Goal: Contribute content: Contribute content

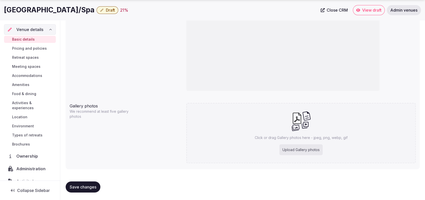
scroll to position [32, 0]
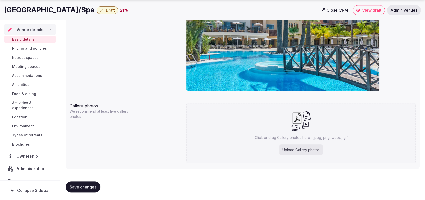
click at [285, 145] on div "Upload Gallery photos" at bounding box center [301, 149] width 43 height 11
type input "**********"
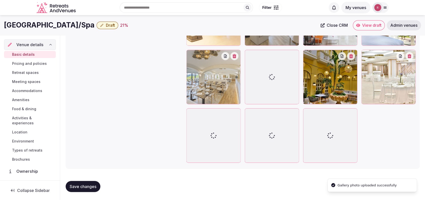
scroll to position [731, 0]
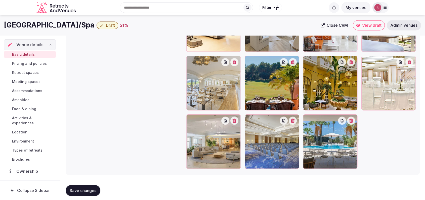
click at [169, 102] on div "Gallery photos We recommend at least five gallery photos Add more gallery photo…" at bounding box center [243, 33] width 346 height 274
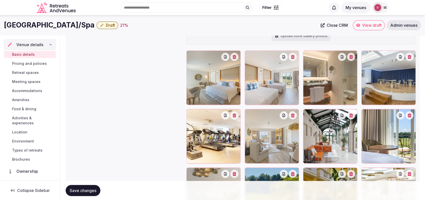
scroll to position [622, 0]
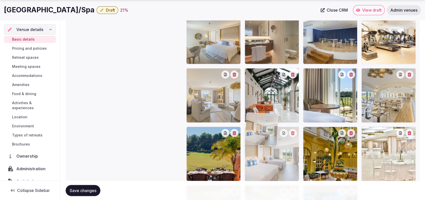
drag, startPoint x: 280, startPoint y: 84, endPoint x: 278, endPoint y: 171, distance: 86.8
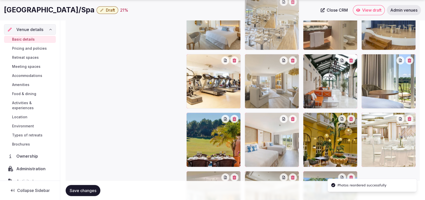
drag, startPoint x: 390, startPoint y: 93, endPoint x: 290, endPoint y: 52, distance: 108.1
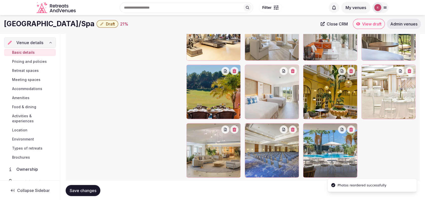
scroll to position [719, 0]
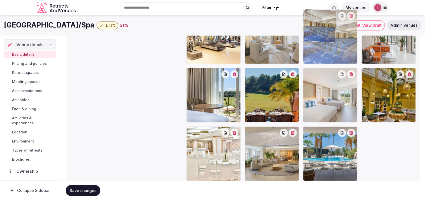
drag, startPoint x: 282, startPoint y: 162, endPoint x: 344, endPoint y: 68, distance: 112.9
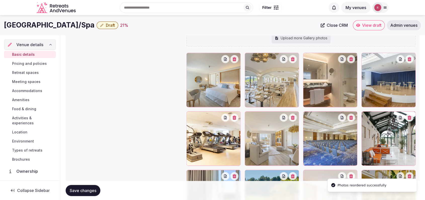
scroll to position [602, 0]
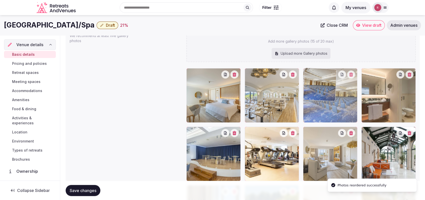
drag, startPoint x: 335, startPoint y: 148, endPoint x: 338, endPoint y: 116, distance: 31.9
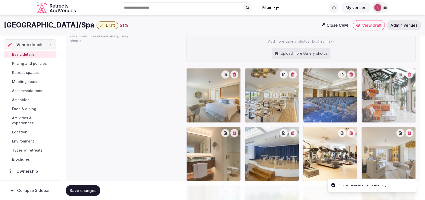
drag, startPoint x: 397, startPoint y: 155, endPoint x: 396, endPoint y: 116, distance: 38.5
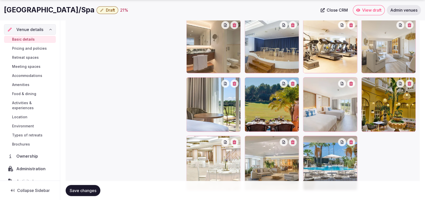
scroll to position [728, 0]
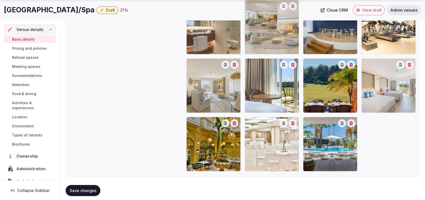
drag, startPoint x: 270, startPoint y: 136, endPoint x: 284, endPoint y: 48, distance: 89.6
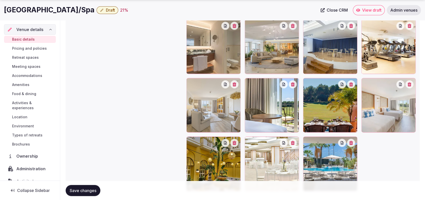
scroll to position [710, 0]
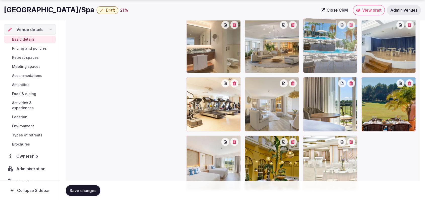
drag, startPoint x: 338, startPoint y: 168, endPoint x: 330, endPoint y: 53, distance: 115.2
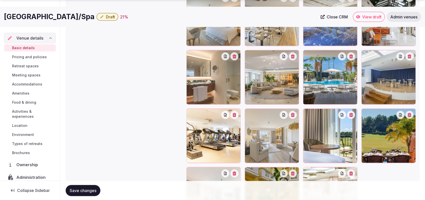
scroll to position [680, 0]
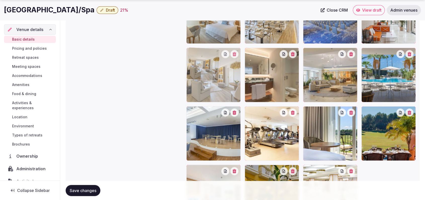
drag, startPoint x: 262, startPoint y: 133, endPoint x: 237, endPoint y: 98, distance: 43.1
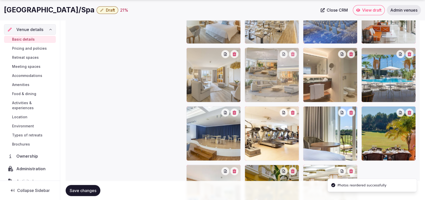
drag, startPoint x: 331, startPoint y: 89, endPoint x: 296, endPoint y: 88, distance: 35.5
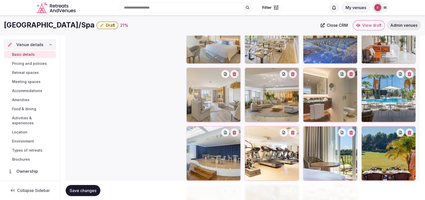
scroll to position [657, 0]
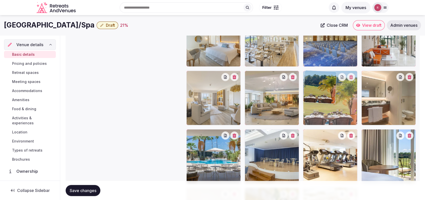
drag, startPoint x: 398, startPoint y: 151, endPoint x: 361, endPoint y: 124, distance: 46.3
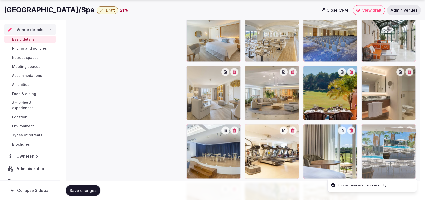
scroll to position [663, 0]
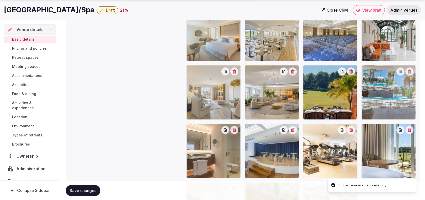
drag, startPoint x: 207, startPoint y: 163, endPoint x: 408, endPoint y: 124, distance: 205.3
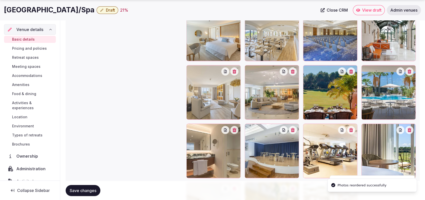
click at [89, 187] on span "Save changes" at bounding box center [83, 189] width 27 height 5
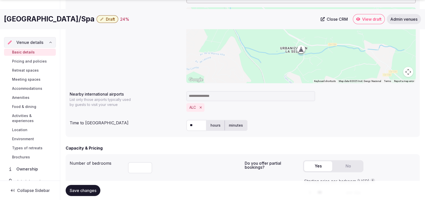
scroll to position [387, 0]
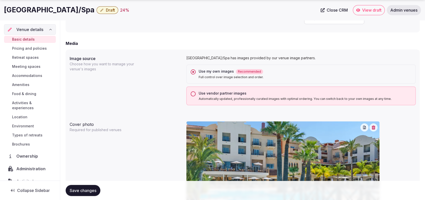
click at [374, 129] on button "button" at bounding box center [374, 127] width 8 height 8
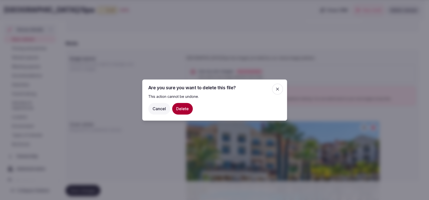
click at [280, 84] on span "button" at bounding box center [277, 88] width 11 height 11
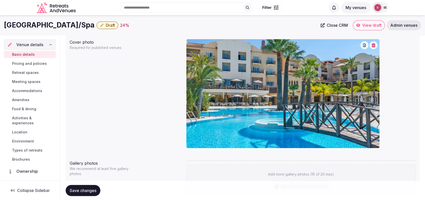
scroll to position [462, 0]
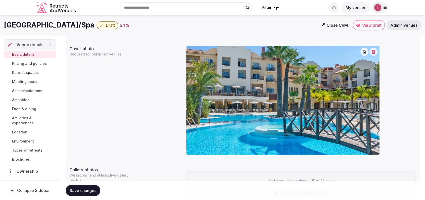
click at [372, 52] on icon "button" at bounding box center [374, 52] width 4 height 4
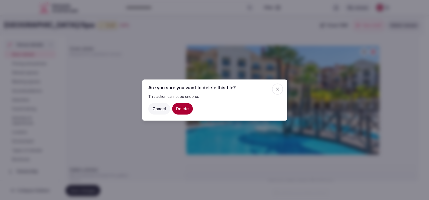
click at [189, 105] on button "Delete" at bounding box center [182, 109] width 21 height 12
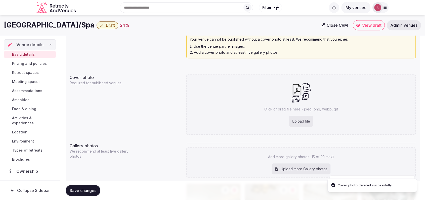
click at [310, 122] on div "Upload file" at bounding box center [301, 120] width 24 height 11
type input "**********"
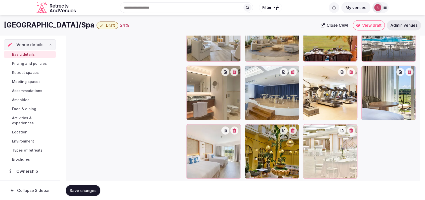
scroll to position [736, 0]
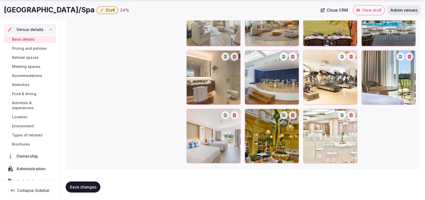
click at [83, 181] on button "Save changes" at bounding box center [83, 186] width 35 height 11
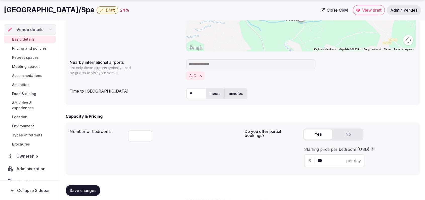
scroll to position [213, 0]
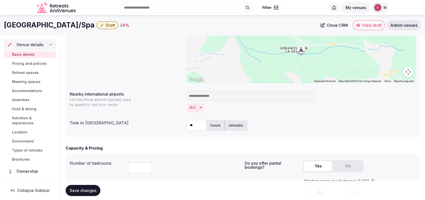
click at [33, 72] on span "Retreat spaces" at bounding box center [25, 72] width 27 height 5
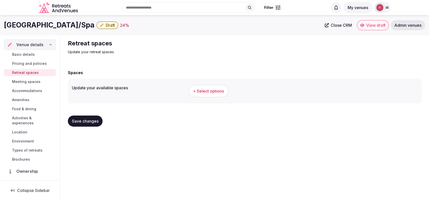
click at [209, 94] on button "+ Select options" at bounding box center [209, 91] width 40 height 13
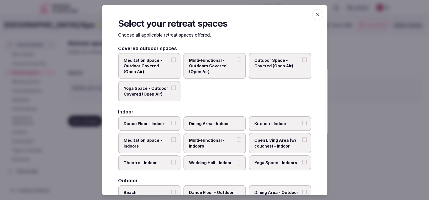
click at [138, 160] on span "Theatre - Indoor" at bounding box center [147, 163] width 46 height 6
click at [172, 160] on button "Theatre - Indoor" at bounding box center [174, 162] width 5 height 5
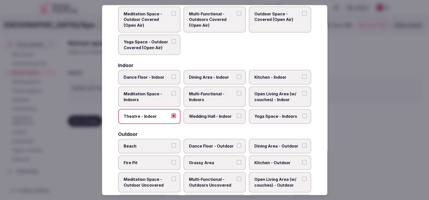
scroll to position [65, 0]
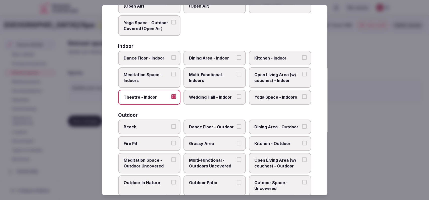
click at [205, 93] on label "Wedding Hall - Indoor" at bounding box center [215, 97] width 62 height 15
click at [237, 94] on button "Wedding Hall - Indoor" at bounding box center [239, 96] width 5 height 5
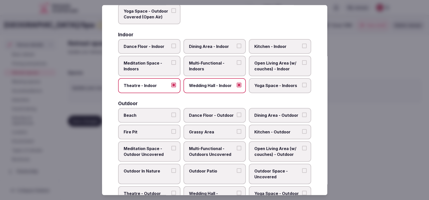
scroll to position [80, 0]
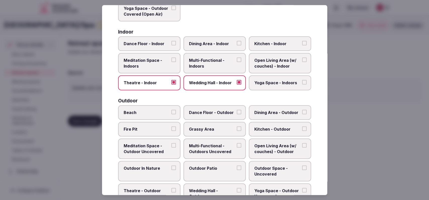
click at [203, 64] on span "Multi-Functional - Indoors" at bounding box center [212, 63] width 46 height 11
click at [237, 62] on button "Multi-Functional - Indoors" at bounding box center [239, 60] width 5 height 5
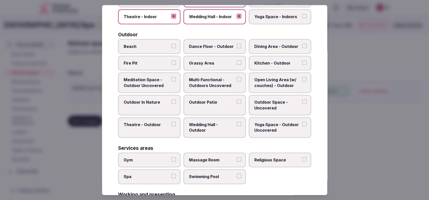
scroll to position [147, 0]
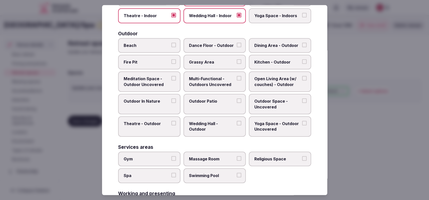
click at [164, 160] on span "Gym" at bounding box center [147, 159] width 46 height 6
click at [172, 160] on button "Gym" at bounding box center [174, 158] width 5 height 5
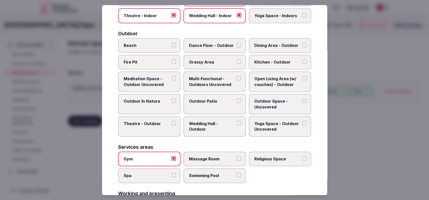
click at [194, 160] on span "Massage Room" at bounding box center [212, 159] width 46 height 6
click at [237, 160] on button "Massage Room" at bounding box center [239, 158] width 5 height 5
click at [172, 169] on label "Spa" at bounding box center [149, 175] width 62 height 15
click at [172, 172] on button "Spa" at bounding box center [174, 174] width 5 height 5
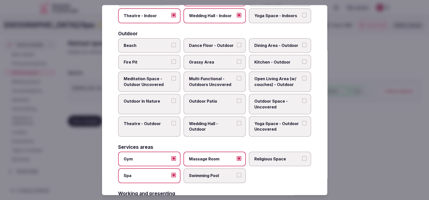
click at [209, 175] on span "Swimming Pool" at bounding box center [212, 175] width 46 height 6
click at [237, 175] on button "Swimming Pool" at bounding box center [239, 174] width 5 height 5
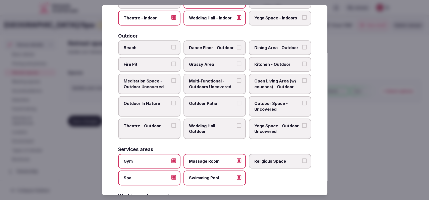
click at [218, 113] on label "Outdoor Patio" at bounding box center [215, 106] width 62 height 20
click at [237, 105] on button "Outdoor Patio" at bounding box center [239, 102] width 5 height 5
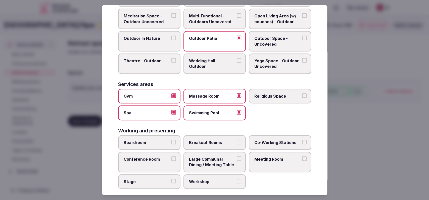
scroll to position [214, 0]
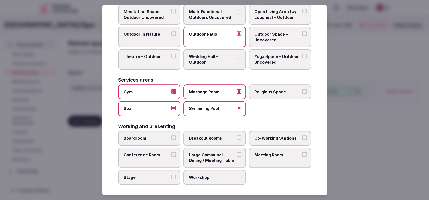
click at [268, 152] on span "Meeting Room" at bounding box center [278, 155] width 46 height 6
click at [302, 152] on button "Meeting Room" at bounding box center [304, 154] width 5 height 5
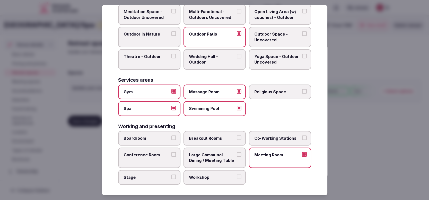
click at [158, 174] on span "Stage" at bounding box center [147, 177] width 46 height 6
click at [172, 174] on button "Stage" at bounding box center [174, 176] width 5 height 5
click at [159, 160] on label "Conference Room" at bounding box center [149, 157] width 62 height 20
click at [172, 156] on button "Conference Room" at bounding box center [174, 154] width 5 height 5
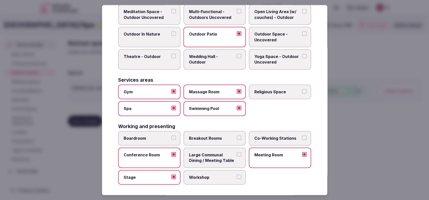
click at [210, 153] on span "Large Communal Dining / Meeting Table" at bounding box center [212, 157] width 46 height 11
click at [237, 153] on button "Large Communal Dining / Meeting Table" at bounding box center [239, 154] width 5 height 5
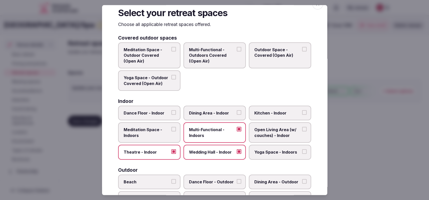
scroll to position [0, 0]
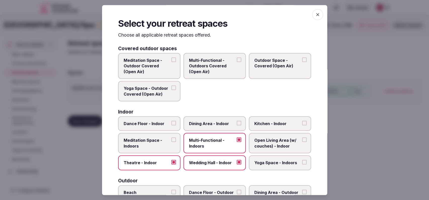
click at [366, 119] on div at bounding box center [214, 100] width 429 height 200
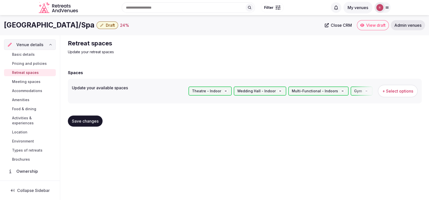
click at [95, 116] on button "Save changes" at bounding box center [85, 120] width 35 height 11
click at [31, 82] on span "Meeting spaces" at bounding box center [26, 81] width 28 height 5
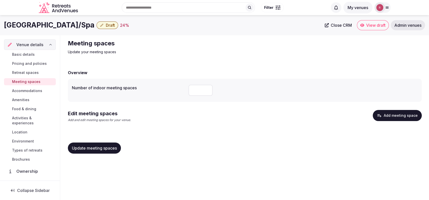
click at [35, 74] on span "Retreat spaces" at bounding box center [25, 72] width 27 height 5
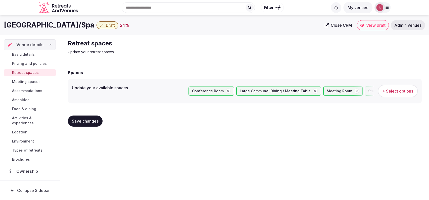
click at [389, 90] on span "+ Select options" at bounding box center [398, 91] width 31 height 6
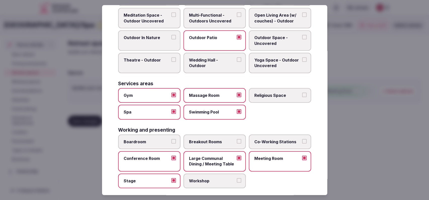
scroll to position [214, 0]
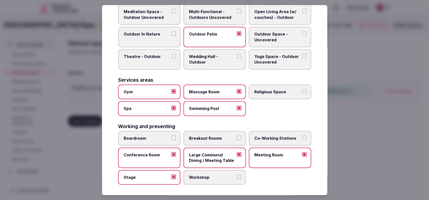
click at [225, 136] on span "Breakout Rooms" at bounding box center [212, 138] width 46 height 6
click at [237, 136] on button "Breakout Rooms" at bounding box center [239, 137] width 5 height 5
click at [242, 155] on label "Large Communal Dining / Meeting Table" at bounding box center [215, 157] width 62 height 20
click at [242, 155] on button "Large Communal Dining / Meeting Table" at bounding box center [239, 154] width 5 height 5
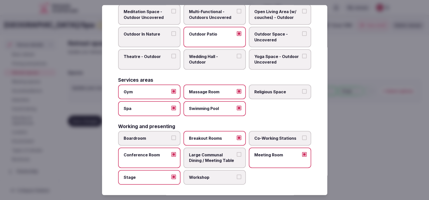
click at [348, 146] on div at bounding box center [214, 100] width 429 height 200
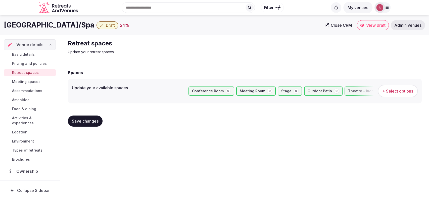
click at [76, 123] on span "Save changes" at bounding box center [85, 120] width 27 height 5
click at [22, 84] on link "Meeting spaces" at bounding box center [30, 81] width 52 height 7
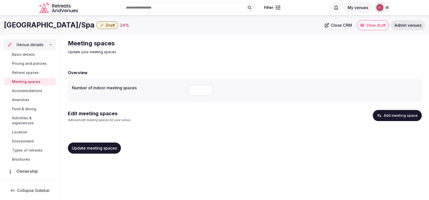
click at [192, 90] on input "number" at bounding box center [201, 90] width 24 height 11
type input "*"
click at [185, 122] on div "Edit meeting spaces Add and edit meeting spaces for your venue. Add meeting spa…" at bounding box center [245, 118] width 354 height 16
click at [398, 119] on button "Add meeting space" at bounding box center [397, 115] width 49 height 11
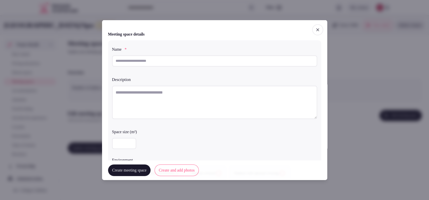
click at [184, 62] on input "text" at bounding box center [214, 60] width 205 height 11
paste input "**********"
type input "**********"
click at [205, 99] on textarea at bounding box center [214, 101] width 205 height 33
paste textarea "**********"
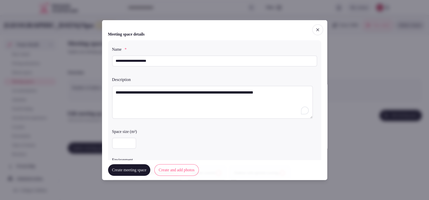
paste textarea "**********"
type textarea "**********"
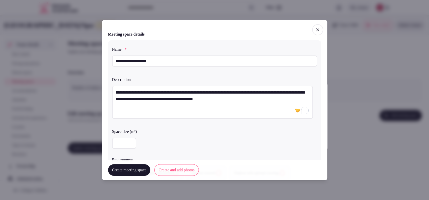
click at [126, 142] on input "number" at bounding box center [124, 142] width 24 height 11
type input "***"
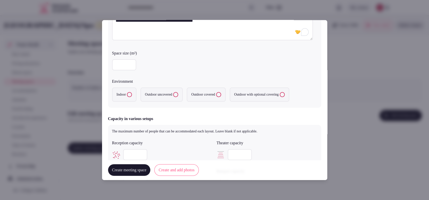
scroll to position [91, 0]
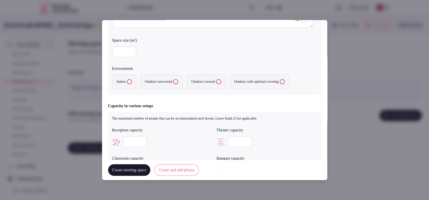
click at [131, 82] on button "Indoor" at bounding box center [129, 81] width 5 height 5
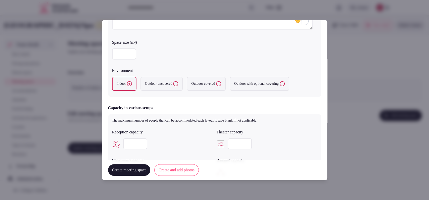
click at [132, 138] on input "number" at bounding box center [135, 143] width 24 height 11
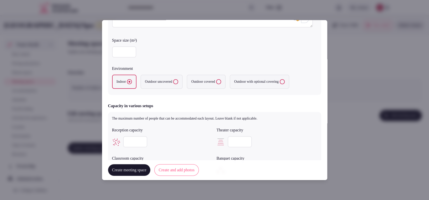
type input "***"
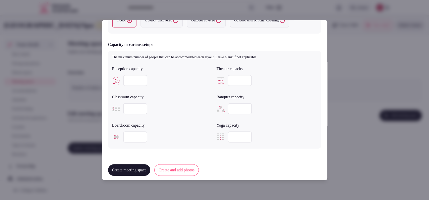
scroll to position [170, 0]
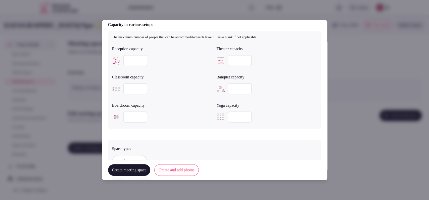
click at [233, 90] on input "number" at bounding box center [240, 88] width 24 height 11
type input "***"
click at [137, 87] on input "number" at bounding box center [135, 88] width 24 height 11
type input "***"
click at [131, 115] on input "number" at bounding box center [135, 116] width 24 height 11
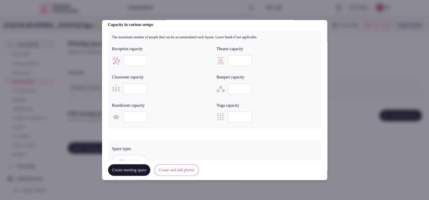
type input "***"
click at [229, 56] on input "number" at bounding box center [240, 60] width 24 height 11
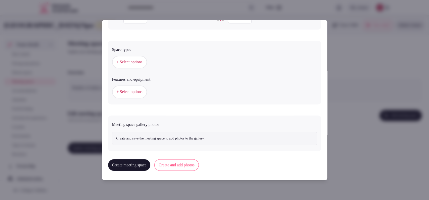
type input "***"
click at [144, 65] on button "+ Select options" at bounding box center [129, 62] width 35 height 13
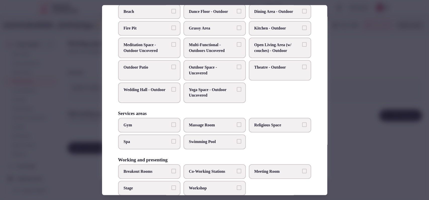
scroll to position [189, 0]
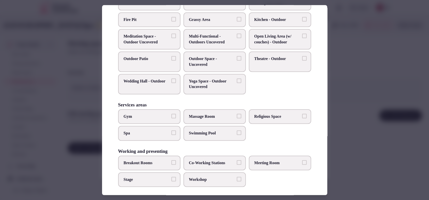
click at [150, 161] on span "Breakout Rooms" at bounding box center [147, 163] width 46 height 6
click at [172, 161] on button "Breakout Rooms" at bounding box center [174, 162] width 5 height 5
click at [262, 160] on span "Meeting Room" at bounding box center [278, 163] width 46 height 6
click at [302, 160] on button "Meeting Room" at bounding box center [304, 162] width 5 height 5
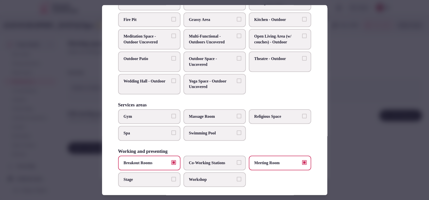
click at [224, 174] on label "Workshop" at bounding box center [215, 179] width 62 height 15
click at [237, 176] on button "Workshop" at bounding box center [239, 178] width 5 height 5
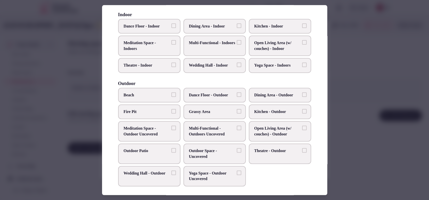
scroll to position [83, 0]
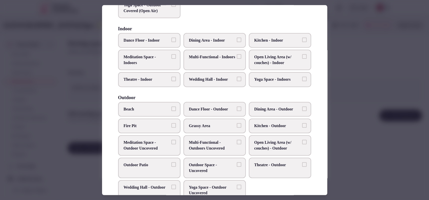
click at [150, 81] on span "Theatre - Indoor" at bounding box center [147, 80] width 46 height 6
click at [172, 81] on button "Theatre - Indoor" at bounding box center [174, 79] width 5 height 5
click at [216, 77] on span "Wedding Hall - Indoor" at bounding box center [212, 80] width 46 height 6
click at [237, 77] on button "Wedding Hall - Indoor" at bounding box center [239, 79] width 5 height 5
click at [222, 60] on span "Multi-Functional - Indoors" at bounding box center [212, 57] width 46 height 6
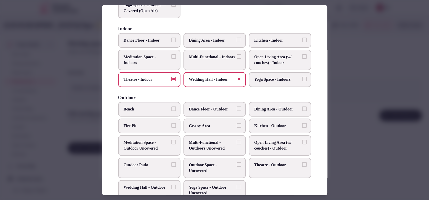
click at [237, 59] on button "Multi-Functional - Indoors" at bounding box center [239, 56] width 5 height 5
click at [360, 55] on div at bounding box center [214, 100] width 429 height 200
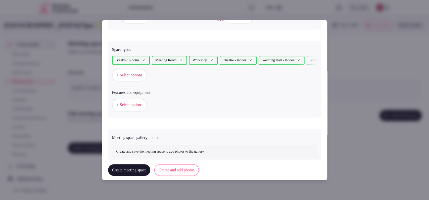
click at [137, 107] on button "+ Select options" at bounding box center [129, 104] width 35 height 13
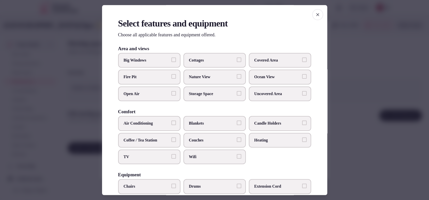
click at [159, 123] on span "Air Conditioning" at bounding box center [147, 124] width 46 height 6
click at [172, 123] on button "Air Conditioning" at bounding box center [174, 123] width 5 height 5
click at [151, 156] on span "TV" at bounding box center [147, 157] width 46 height 6
click at [172, 156] on button "TV" at bounding box center [174, 156] width 5 height 5
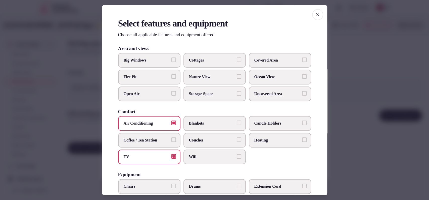
click at [223, 155] on span "Wifi" at bounding box center [212, 157] width 46 height 6
click at [237, 155] on button "Wifi" at bounding box center [239, 156] width 5 height 5
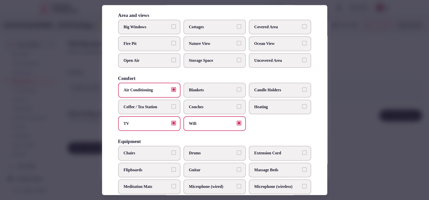
scroll to position [30, 0]
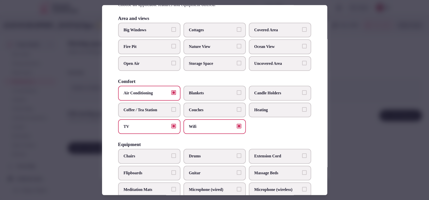
click at [279, 30] on span "Covered Area" at bounding box center [278, 30] width 46 height 6
click at [302, 30] on button "Covered Area" at bounding box center [304, 29] width 5 height 5
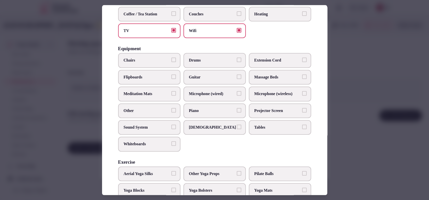
scroll to position [143, 0]
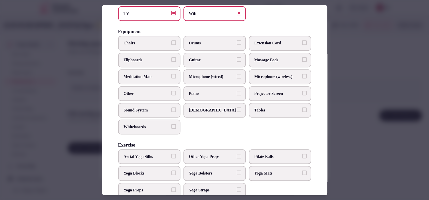
click at [156, 44] on span "Chairs" at bounding box center [147, 44] width 46 height 6
click at [172, 44] on button "Chairs" at bounding box center [174, 43] width 5 height 5
click at [155, 53] on label "Flipboards" at bounding box center [149, 60] width 62 height 15
click at [172, 57] on button "Flipboards" at bounding box center [174, 59] width 5 height 5
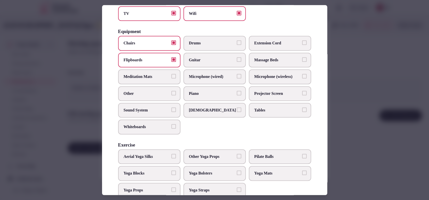
click at [151, 107] on span "Sound System" at bounding box center [147, 110] width 46 height 6
click at [172, 107] on button "Sound System" at bounding box center [174, 109] width 5 height 5
click at [258, 95] on label "Projector Screen" at bounding box center [280, 93] width 62 height 15
click at [302, 95] on button "Projector Screen" at bounding box center [304, 93] width 5 height 5
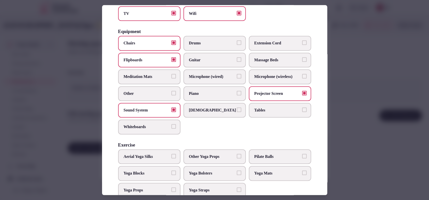
click at [257, 109] on span "Tables" at bounding box center [278, 110] width 46 height 6
click at [302, 109] on button "Tables" at bounding box center [304, 109] width 5 height 5
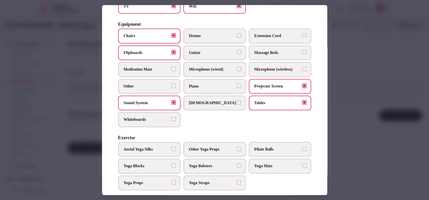
scroll to position [156, 0]
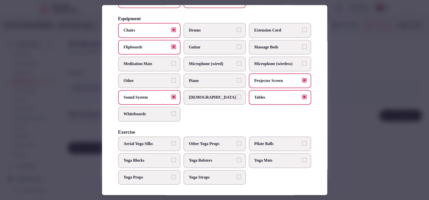
click at [350, 92] on div at bounding box center [214, 100] width 429 height 200
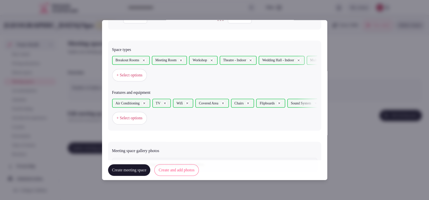
click at [199, 168] on button "Create and add photos" at bounding box center [176, 170] width 45 height 12
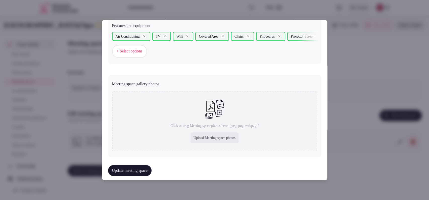
scroll to position [343, 0]
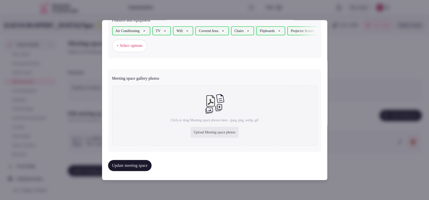
click at [209, 130] on div "Upload Meeting space photos" at bounding box center [215, 132] width 48 height 11
type input "**********"
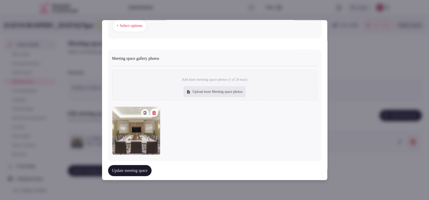
scroll to position [371, 0]
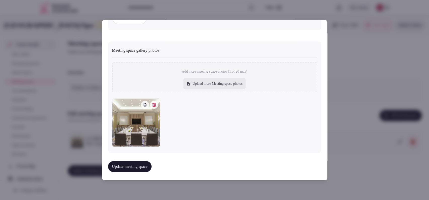
click at [152, 105] on icon "button" at bounding box center [154, 104] width 4 height 4
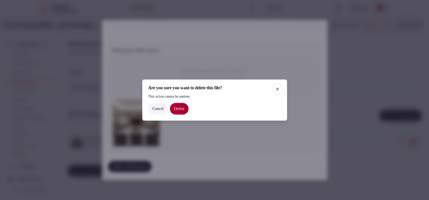
click at [181, 111] on button "Delete" at bounding box center [179, 109] width 19 height 12
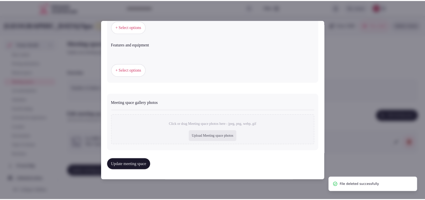
scroll to position [318, 0]
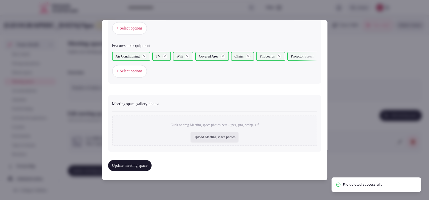
click at [138, 165] on button "Update meeting space" at bounding box center [130, 165] width 44 height 11
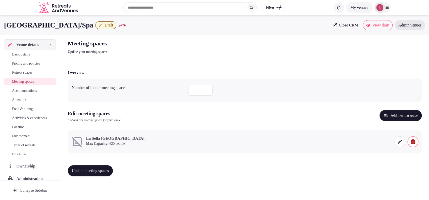
click at [28, 51] on link "Basic details" at bounding box center [30, 54] width 52 height 7
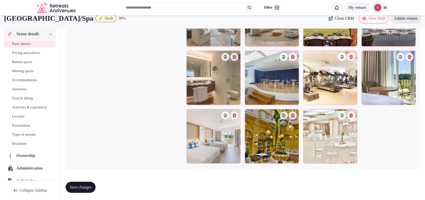
scroll to position [557, 0]
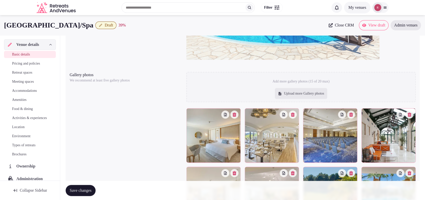
click at [315, 96] on div "Upload more Gallery photos" at bounding box center [301, 93] width 52 height 11
type input "**********"
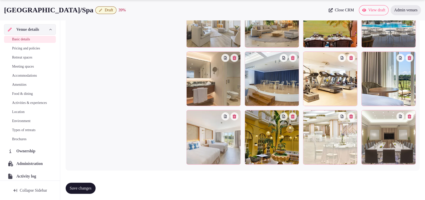
scroll to position [736, 0]
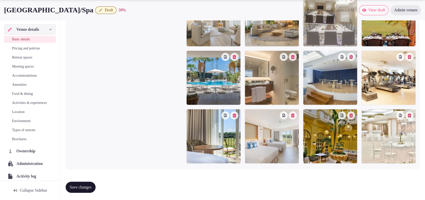
drag, startPoint x: 384, startPoint y: 127, endPoint x: 349, endPoint y: 42, distance: 91.7
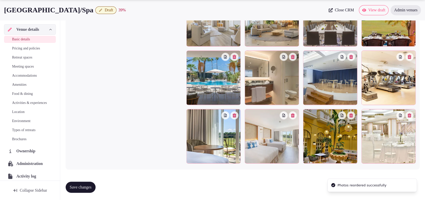
drag, startPoint x: 424, startPoint y: 159, endPoint x: 429, endPoint y: 130, distance: 28.8
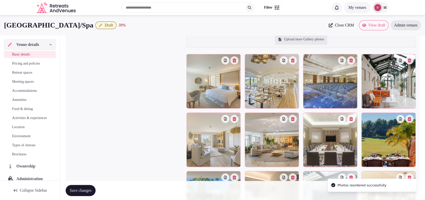
scroll to position [613, 0]
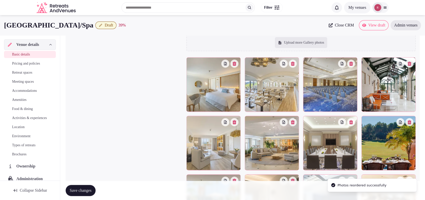
click at [351, 64] on button "button" at bounding box center [351, 63] width 8 height 8
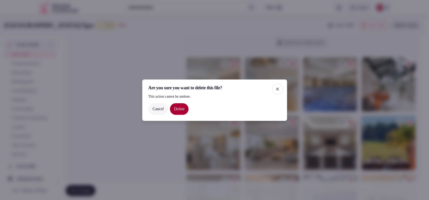
click at [184, 106] on button "Delete" at bounding box center [179, 109] width 19 height 12
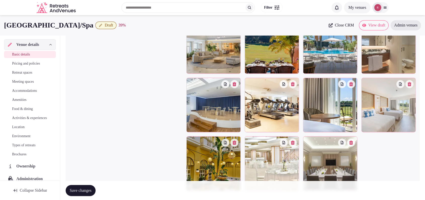
scroll to position [708, 0]
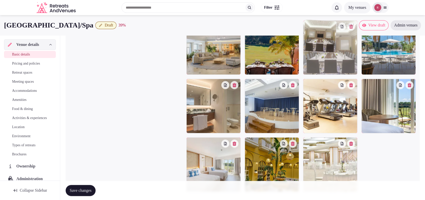
drag, startPoint x: 320, startPoint y: 132, endPoint x: 337, endPoint y: 55, distance: 78.6
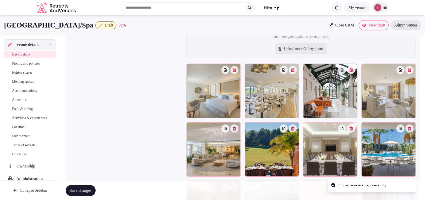
scroll to position [603, 0]
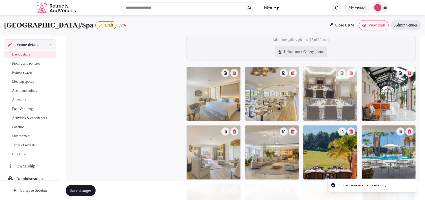
drag, startPoint x: 319, startPoint y: 149, endPoint x: 328, endPoint y: 113, distance: 37.5
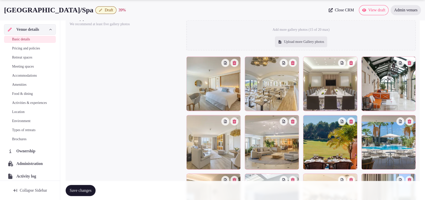
scroll to position [634, 0]
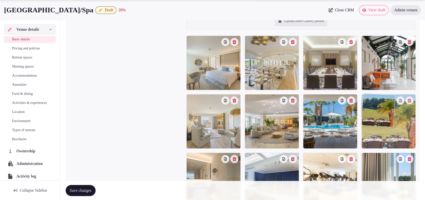
drag, startPoint x: 326, startPoint y: 125, endPoint x: 381, endPoint y: 125, distance: 55.4
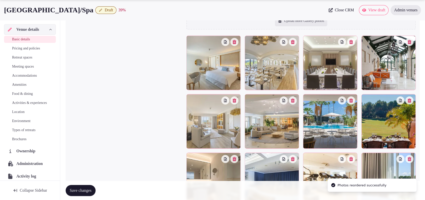
click at [77, 189] on span "Save changes" at bounding box center [81, 189] width 22 height 5
click at [25, 65] on span "Meeting spaces" at bounding box center [23, 66] width 22 height 5
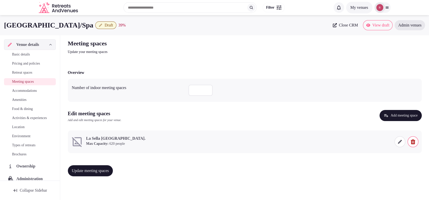
click at [397, 140] on span at bounding box center [400, 141] width 11 height 11
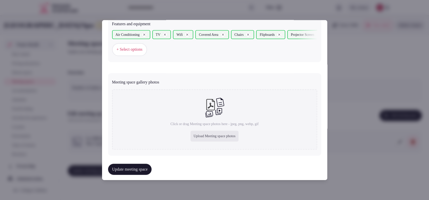
scroll to position [343, 0]
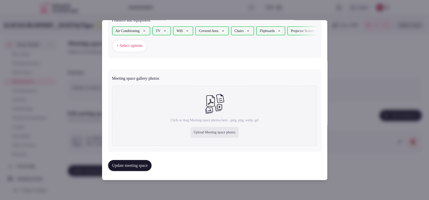
click at [217, 128] on div "Upload Meeting space photos" at bounding box center [215, 132] width 48 height 11
type input "**********"
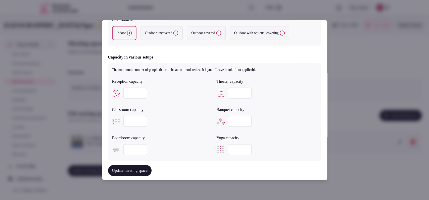
scroll to position [280, 0]
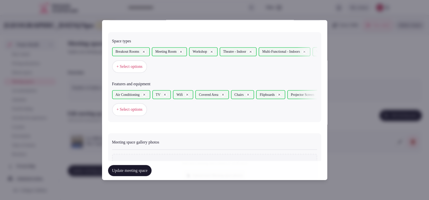
click at [150, 167] on button "Update meeting space" at bounding box center [130, 170] width 44 height 11
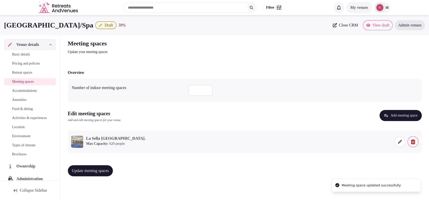
click at [91, 169] on span "Update meeting spaces" at bounding box center [90, 170] width 37 height 5
click at [24, 90] on span "Accommodations" at bounding box center [24, 90] width 25 height 5
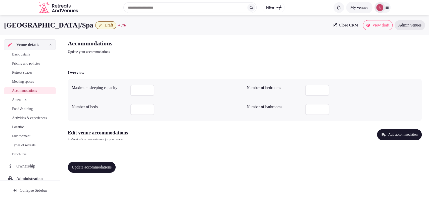
click at [382, 134] on button "Add accommodation" at bounding box center [399, 134] width 45 height 11
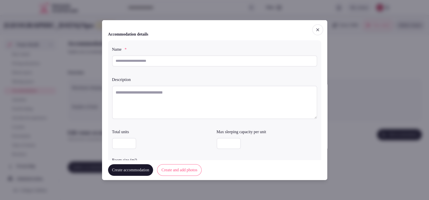
click at [197, 59] on input "text" at bounding box center [214, 60] width 205 height 11
paste input "**********"
type input "**********"
click at [136, 91] on textarea at bounding box center [214, 101] width 205 height 33
paste textarea "**********"
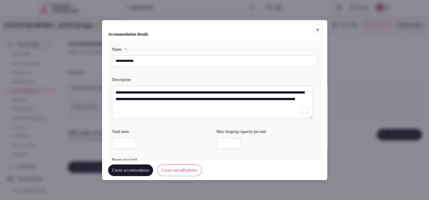
type textarea "**********"
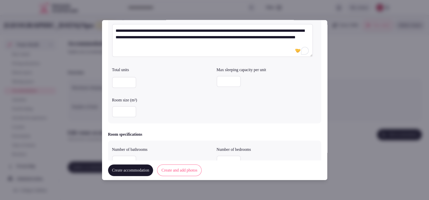
scroll to position [58, 0]
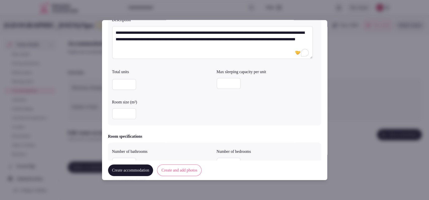
click at [226, 85] on input "number" at bounding box center [229, 83] width 24 height 11
type input "*"
click at [126, 112] on input "number" at bounding box center [124, 113] width 24 height 11
type input "**"
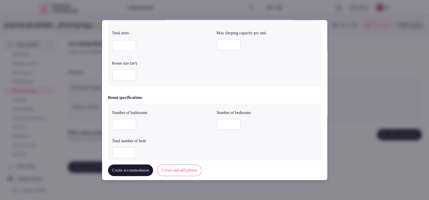
scroll to position [121, 0]
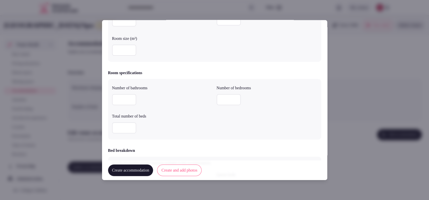
click at [224, 100] on input "number" at bounding box center [229, 99] width 24 height 11
type input "*"
click at [125, 96] on input "number" at bounding box center [124, 99] width 24 height 11
type input "*"
click at [117, 129] on input "number" at bounding box center [124, 127] width 24 height 11
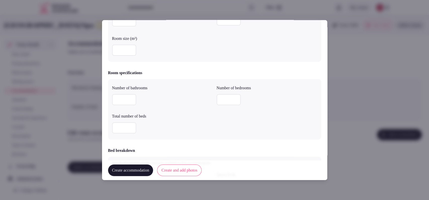
type input "*"
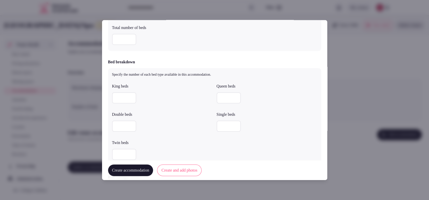
scroll to position [211, 0]
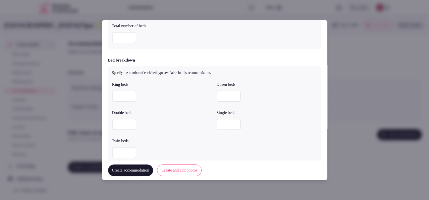
click at [114, 94] on input "number" at bounding box center [124, 95] width 24 height 11
type input "*"
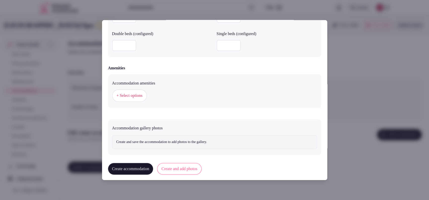
scroll to position [451, 0]
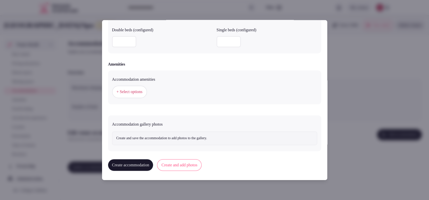
click at [131, 90] on span "+ Select options" at bounding box center [130, 92] width 26 height 6
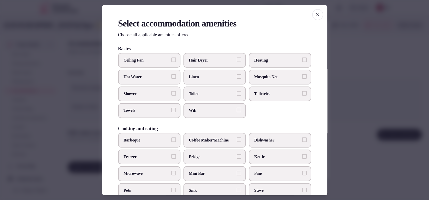
click at [204, 60] on span "Hair Dryer" at bounding box center [212, 60] width 46 height 6
click at [237, 60] on button "Hair Dryer" at bounding box center [239, 59] width 5 height 5
click at [199, 76] on span "Linen" at bounding box center [212, 77] width 46 height 6
click at [237, 76] on button "Linen" at bounding box center [239, 76] width 5 height 5
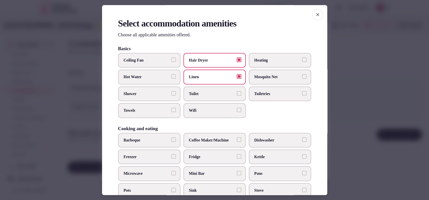
click at [197, 92] on span "Toilet" at bounding box center [212, 94] width 46 height 6
click at [237, 92] on button "Toilet" at bounding box center [239, 93] width 5 height 5
click at [200, 110] on span "Wifi" at bounding box center [212, 111] width 46 height 6
click at [237, 110] on button "Wifi" at bounding box center [239, 110] width 5 height 5
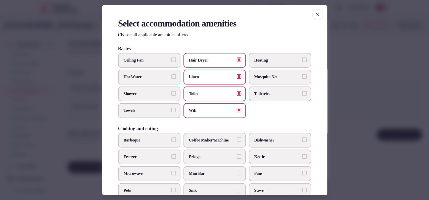
click at [260, 95] on span "Toiletries" at bounding box center [278, 94] width 46 height 6
click at [302, 95] on button "Toiletries" at bounding box center [304, 93] width 5 height 5
click at [141, 113] on label "Towels" at bounding box center [149, 110] width 62 height 15
click at [172, 112] on button "Towels" at bounding box center [174, 110] width 5 height 5
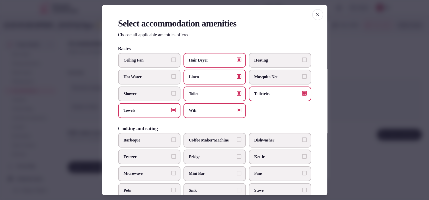
click at [145, 98] on label "Shower" at bounding box center [149, 93] width 62 height 15
click at [172, 95] on button "Shower" at bounding box center [174, 93] width 5 height 5
click at [216, 154] on span "Fridge" at bounding box center [212, 157] width 46 height 6
click at [237, 154] on button "Fridge" at bounding box center [239, 156] width 5 height 5
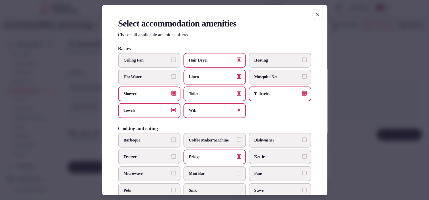
scroll to position [166, 0]
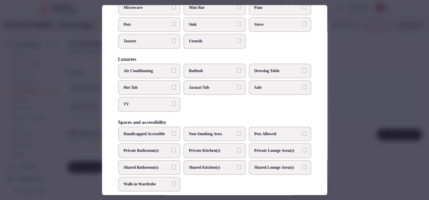
click at [213, 70] on span "Bathtub" at bounding box center [212, 71] width 46 height 6
click at [237, 70] on button "Bathtub" at bounding box center [239, 70] width 5 height 5
click at [143, 101] on span "TV" at bounding box center [147, 104] width 46 height 6
click at [172, 101] on button "TV" at bounding box center [174, 103] width 5 height 5
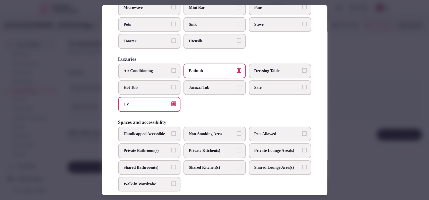
click at [155, 70] on span "Air Conditioning" at bounding box center [147, 71] width 46 height 6
click at [172, 70] on button "Air Conditioning" at bounding box center [174, 70] width 5 height 5
click at [268, 82] on label "Safe" at bounding box center [280, 87] width 62 height 15
click at [302, 85] on button "Safe" at bounding box center [304, 87] width 5 height 5
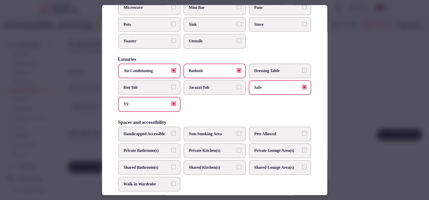
click at [162, 153] on span "Private Bathroom(s)" at bounding box center [147, 150] width 46 height 6
click at [172, 152] on button "Private Bathroom(s)" at bounding box center [174, 149] width 5 height 5
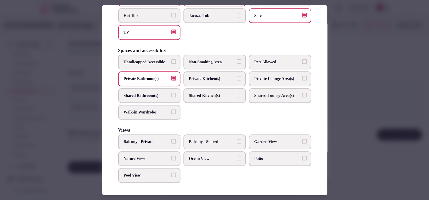
click at [166, 144] on span "Balcony - Private" at bounding box center [147, 142] width 46 height 6
click at [172, 143] on button "Balcony - Private" at bounding box center [174, 141] width 5 height 5
click at [154, 156] on span "Nature View" at bounding box center [147, 158] width 46 height 6
click at [172, 156] on button "Nature View" at bounding box center [174, 157] width 5 height 5
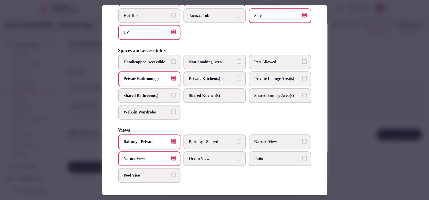
click at [349, 149] on div at bounding box center [214, 100] width 429 height 200
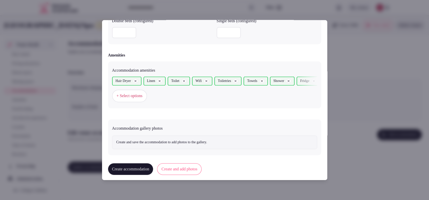
scroll to position [464, 0]
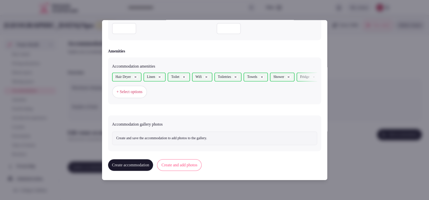
click at [194, 159] on button "Create and add photos" at bounding box center [179, 165] width 45 height 12
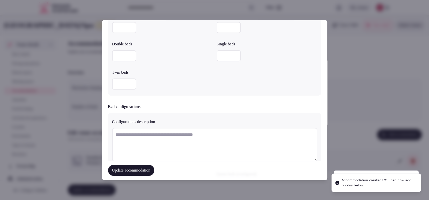
scroll to position [511, 0]
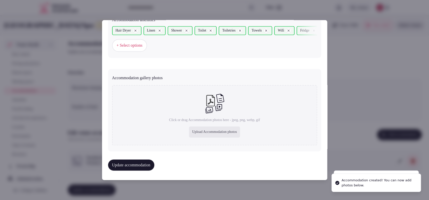
click at [210, 128] on div "Upload Accommodation photos" at bounding box center [214, 131] width 51 height 11
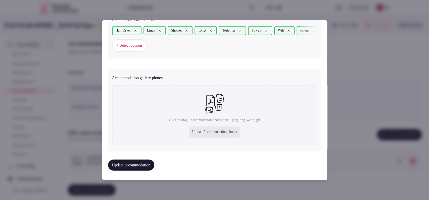
type input "**********"
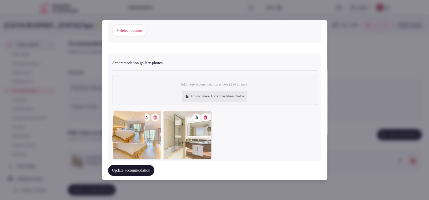
drag, startPoint x: 191, startPoint y: 151, endPoint x: 169, endPoint y: 151, distance: 22.4
click at [169, 151] on div at bounding box center [214, 135] width 205 height 48
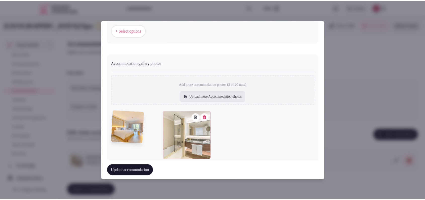
scroll to position [526, 0]
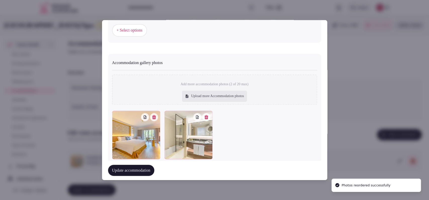
click at [135, 169] on button "Update accommodation" at bounding box center [131, 170] width 46 height 11
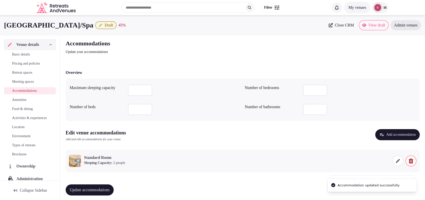
scroll to position [3, 0]
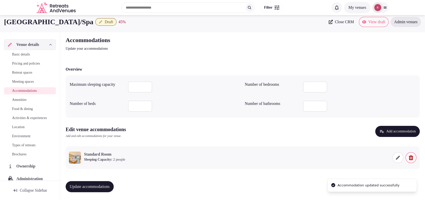
click at [100, 181] on button "Update accommodations" at bounding box center [90, 186] width 48 height 11
click at [19, 100] on span "Amenities" at bounding box center [19, 99] width 15 height 5
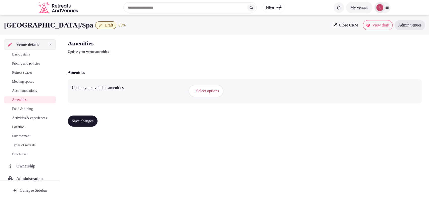
click at [210, 90] on span "+ Select options" at bounding box center [206, 91] width 26 height 6
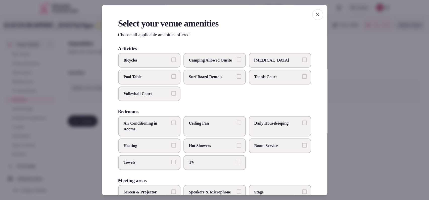
click at [168, 64] on label "Bicycles" at bounding box center [149, 60] width 62 height 15
click at [172, 62] on button "Bicycles" at bounding box center [174, 59] width 5 height 5
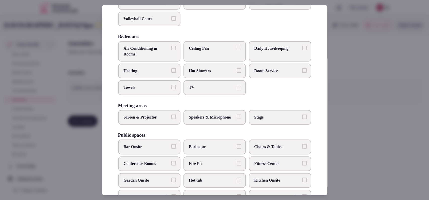
scroll to position [75, 0]
click at [269, 61] on label "Daily Housekeeping" at bounding box center [280, 51] width 62 height 20
click at [302, 50] on button "Daily Housekeeping" at bounding box center [304, 47] width 5 height 5
click at [267, 73] on span "Room Service" at bounding box center [278, 70] width 46 height 6
click at [302, 72] on button "Room Service" at bounding box center [304, 69] width 5 height 5
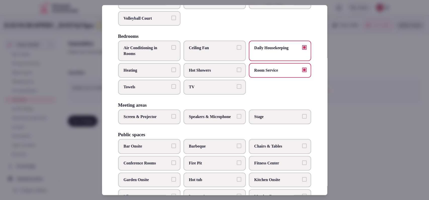
click at [224, 90] on span "TV" at bounding box center [212, 87] width 46 height 6
click at [237, 89] on button "TV" at bounding box center [239, 86] width 5 height 5
click at [156, 90] on span "Towels" at bounding box center [147, 87] width 46 height 6
click at [172, 89] on button "Towels" at bounding box center [174, 86] width 5 height 5
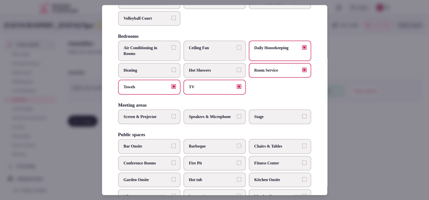
click at [151, 54] on span "Air Conditioning in Rooms" at bounding box center [147, 50] width 46 height 11
click at [172, 50] on button "Air Conditioning in Rooms" at bounding box center [174, 47] width 5 height 5
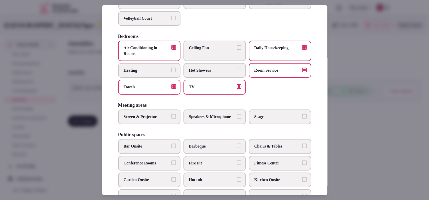
click at [192, 71] on label "Hot Showers" at bounding box center [215, 70] width 62 height 15
click at [237, 71] on button "Hot Showers" at bounding box center [239, 69] width 5 height 5
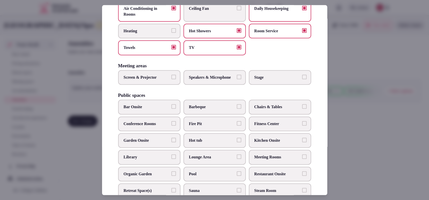
scroll to position [117, 0]
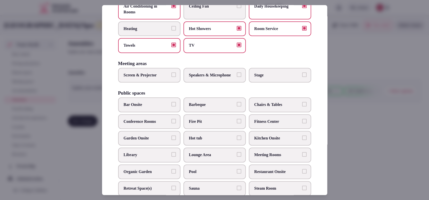
click at [277, 82] on label "Stage" at bounding box center [280, 75] width 62 height 15
click at [302, 77] on button "Stage" at bounding box center [304, 74] width 5 height 5
click at [172, 77] on button "Screen & Projector" at bounding box center [174, 74] width 5 height 5
click at [199, 78] on span "Speakers & Microphone" at bounding box center [212, 75] width 46 height 6
click at [237, 77] on button "Speakers & Microphone" at bounding box center [239, 74] width 5 height 5
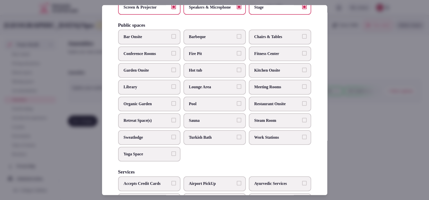
scroll to position [185, 0]
click at [205, 106] on span "Pool" at bounding box center [212, 103] width 46 height 6
click at [237, 105] on button "Pool" at bounding box center [239, 102] width 5 height 5
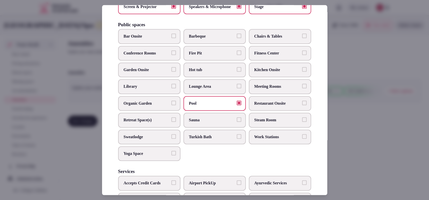
click at [155, 39] on span "Bar Onsite" at bounding box center [147, 37] width 46 height 6
click at [172, 38] on button "Bar Onsite" at bounding box center [174, 36] width 5 height 5
drag, startPoint x: 261, startPoint y: 45, endPoint x: 265, endPoint y: 55, distance: 10.1
click at [262, 39] on span "Chairs & Tables" at bounding box center [278, 37] width 46 height 6
click at [302, 38] on button "Chairs & Tables" at bounding box center [304, 36] width 5 height 5
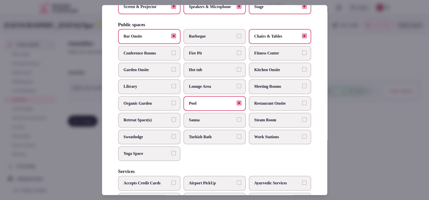
click at [266, 56] on span "Fitness Center" at bounding box center [278, 53] width 46 height 6
click at [302, 55] on button "Fitness Center" at bounding box center [304, 52] width 5 height 5
click at [257, 89] on span "Meeting Rooms" at bounding box center [278, 87] width 46 height 6
click at [302, 88] on button "Meeting Rooms" at bounding box center [304, 86] width 5 height 5
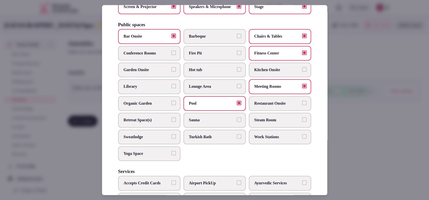
click at [257, 106] on span "Restaurant Onsite" at bounding box center [278, 103] width 46 height 6
click at [302, 105] on button "Restaurant Onsite" at bounding box center [304, 102] width 5 height 5
click at [255, 139] on span "Work Stations" at bounding box center [278, 137] width 46 height 6
click at [302, 138] on button "Work Stations" at bounding box center [304, 136] width 5 height 5
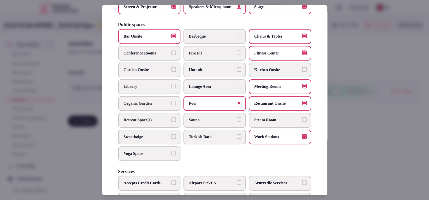
click at [167, 72] on span "Garden Onsite" at bounding box center [147, 70] width 46 height 6
click at [172, 71] on button "Garden Onsite" at bounding box center [174, 69] width 5 height 5
click at [213, 126] on label "Sauna" at bounding box center [215, 119] width 62 height 15
click at [237, 122] on button "Sauna" at bounding box center [239, 119] width 5 height 5
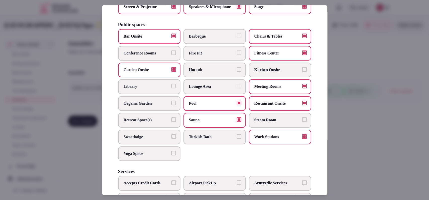
scroll to position [258, 0]
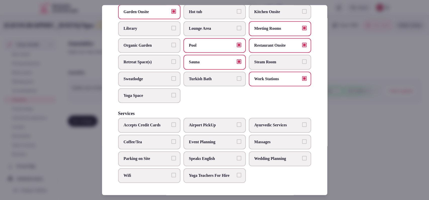
click at [198, 139] on span "Event Planning" at bounding box center [212, 142] width 46 height 6
click at [237, 139] on button "Event Planning" at bounding box center [239, 141] width 5 height 5
click at [197, 155] on span "Speaks English" at bounding box center [212, 158] width 46 height 6
click at [237, 155] on button "Speaks English" at bounding box center [239, 157] width 5 height 5
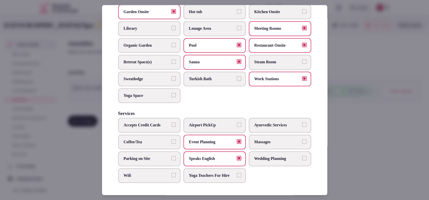
click at [169, 177] on label "Wifi" at bounding box center [149, 175] width 62 height 15
click at [172, 177] on button "Wifi" at bounding box center [174, 174] width 5 height 5
click at [264, 155] on span "Wedding Planning" at bounding box center [278, 158] width 46 height 6
click at [302, 155] on button "Wedding Planning" at bounding box center [304, 157] width 5 height 5
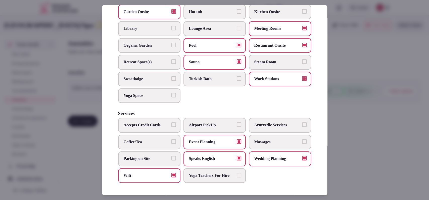
click at [276, 139] on span "Massages" at bounding box center [278, 142] width 46 height 6
click at [302, 139] on button "Massages" at bounding box center [304, 141] width 5 height 5
click at [149, 155] on span "Parking on Site" at bounding box center [147, 158] width 46 height 6
click at [172, 155] on button "Parking on Site" at bounding box center [174, 157] width 5 height 5
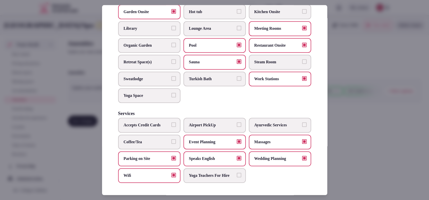
click at [222, 27] on label "Lounge Area" at bounding box center [215, 28] width 62 height 15
click at [237, 27] on button "Lounge Area" at bounding box center [239, 28] width 5 height 5
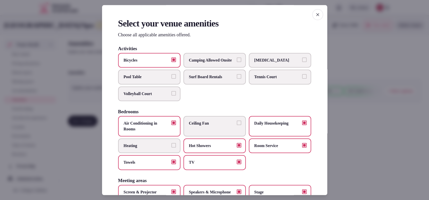
click at [352, 120] on div at bounding box center [214, 100] width 429 height 200
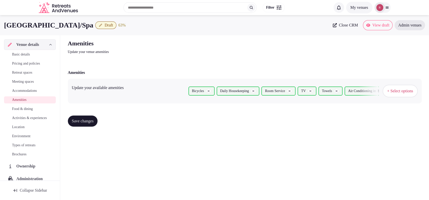
click at [94, 120] on span "Save changes" at bounding box center [83, 120] width 22 height 5
click at [37, 107] on link "Food & dining" at bounding box center [30, 108] width 52 height 7
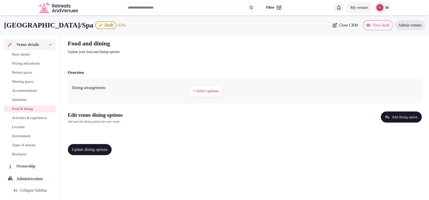
click at [205, 90] on span "+ Select options" at bounding box center [206, 91] width 26 height 6
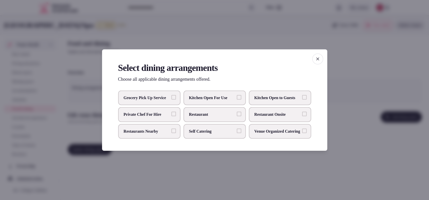
click at [260, 113] on span "Restaurant Onsite" at bounding box center [278, 114] width 46 height 6
click at [302, 113] on button "Restaurant Onsite" at bounding box center [304, 113] width 5 height 5
click at [253, 165] on div at bounding box center [214, 100] width 429 height 200
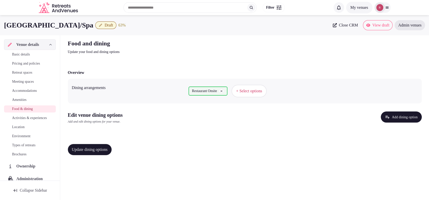
click at [393, 114] on button "Add dining option" at bounding box center [401, 116] width 41 height 11
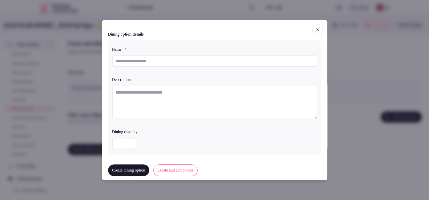
click at [239, 66] on div at bounding box center [214, 61] width 205 height 17
click at [242, 55] on div at bounding box center [214, 61] width 205 height 17
click at [158, 96] on textarea at bounding box center [214, 101] width 205 height 33
paste textarea "**********"
type textarea "**********"
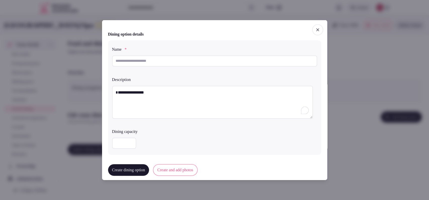
drag, startPoint x: 156, startPoint y: 97, endPoint x: 109, endPoint y: 94, distance: 47.7
click at [109, 94] on div "**********" at bounding box center [214, 97] width 213 height 114
click at [155, 59] on input "text" at bounding box center [214, 60] width 205 height 11
paste input "**********"
click at [155, 59] on input "**********" at bounding box center [214, 60] width 205 height 11
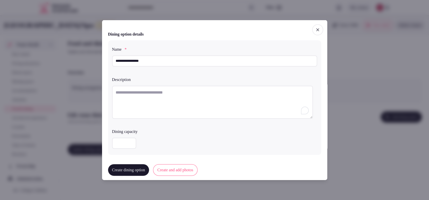
type input "**********"
click at [134, 97] on textarea "To enrich screen reader interactions, please activate Accessibility in Grammarl…" at bounding box center [212, 101] width 201 height 33
paste textarea "**********"
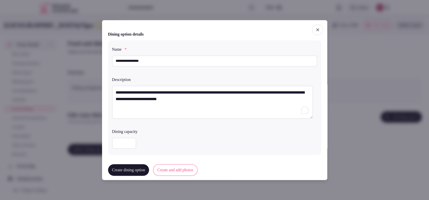
scroll to position [125, 0]
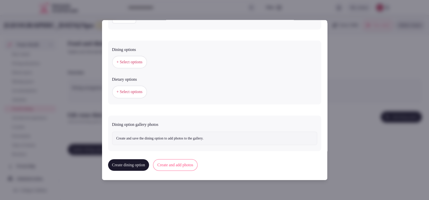
type textarea "**********"
click at [141, 63] on span "+ Select options" at bounding box center [130, 62] width 26 height 6
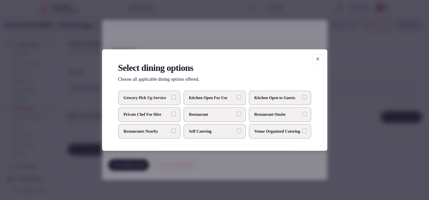
click at [265, 114] on span "Restaurant Onsite" at bounding box center [278, 114] width 46 height 6
click at [302, 114] on button "Restaurant Onsite" at bounding box center [304, 113] width 5 height 5
click at [310, 33] on div at bounding box center [214, 100] width 429 height 200
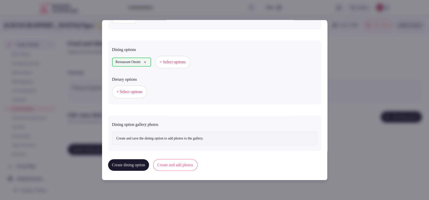
click at [180, 161] on button "Create and add photos" at bounding box center [175, 165] width 45 height 12
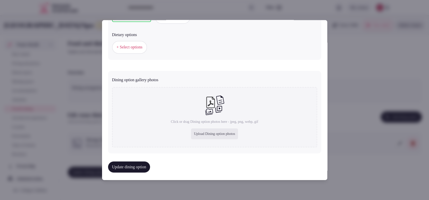
scroll to position [171, 0]
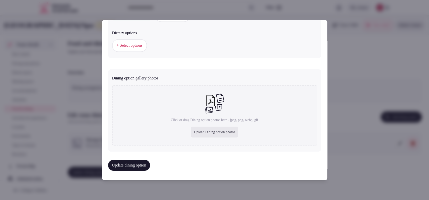
click at [224, 132] on div "Upload Dining option photos" at bounding box center [214, 131] width 47 height 11
type input "**********"
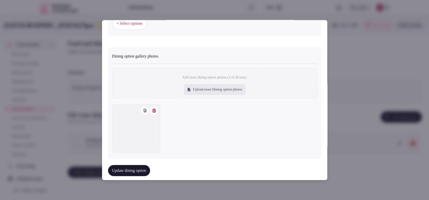
scroll to position [199, 0]
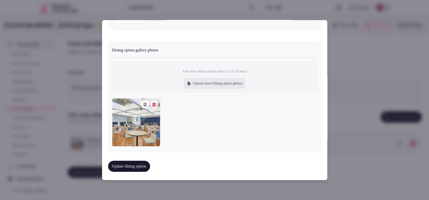
click at [130, 160] on button "Update dining option" at bounding box center [129, 165] width 42 height 11
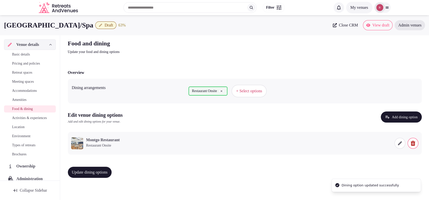
click at [88, 171] on span "Update dining options" at bounding box center [90, 171] width 36 height 5
click at [23, 120] on span "Activities & experiences" at bounding box center [29, 117] width 35 height 5
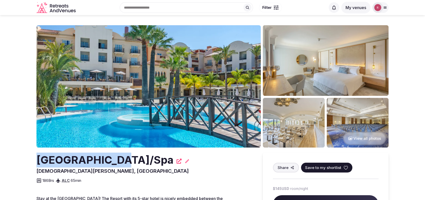
drag, startPoint x: 111, startPoint y: 158, endPoint x: 38, endPoint y: 155, distance: 73.0
click at [38, 155] on h2 "[GEOGRAPHIC_DATA]/Spa" at bounding box center [104, 159] width 137 height 15
copy h2 "Denia Marriott"
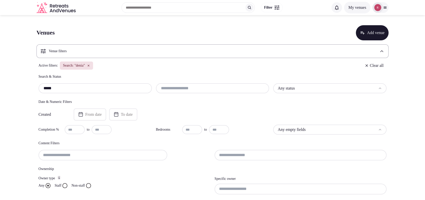
paste input "*********"
type input "**********"
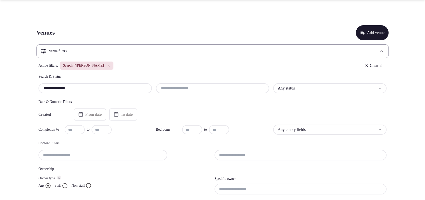
scroll to position [82, 0]
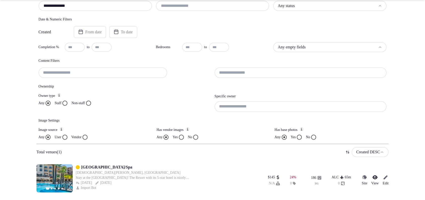
drag, startPoint x: 165, startPoint y: 165, endPoint x: 81, endPoint y: 167, distance: 84.1
click at [81, 168] on div "[GEOGRAPHIC_DATA]/Spa" at bounding box center [133, 167] width 114 height 6
copy link "[GEOGRAPHIC_DATA]/Spa"
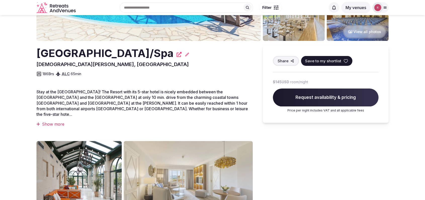
scroll to position [29, 0]
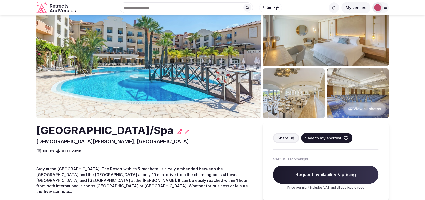
click at [355, 107] on button "View all photos" at bounding box center [364, 108] width 43 height 13
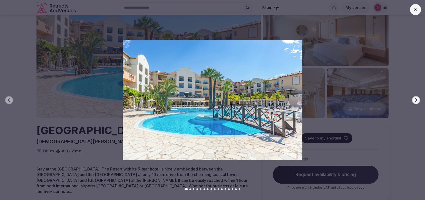
click at [124, 98] on img at bounding box center [213, 100] width 298 height 120
click at [190, 77] on img at bounding box center [213, 100] width 298 height 120
click at [418, 99] on button "Next slide" at bounding box center [416, 100] width 8 height 8
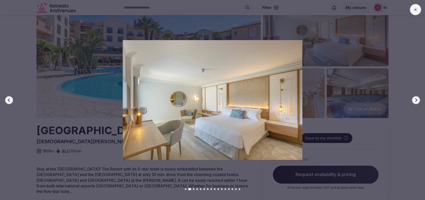
click at [418, 99] on button "Next slide" at bounding box center [416, 100] width 8 height 8
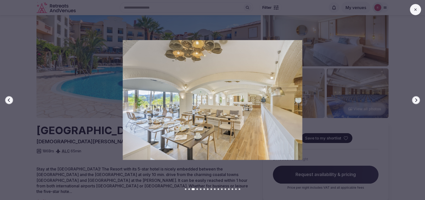
click at [418, 99] on button "Next slide" at bounding box center [416, 100] width 8 height 8
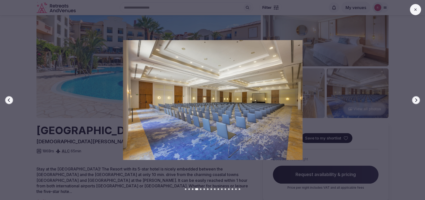
click at [418, 99] on button "Next slide" at bounding box center [416, 100] width 8 height 8
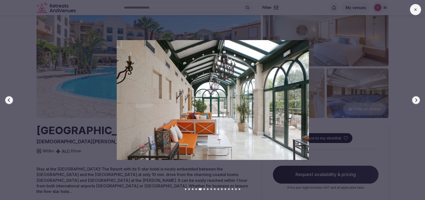
click at [418, 99] on button "Next slide" at bounding box center [416, 100] width 8 height 8
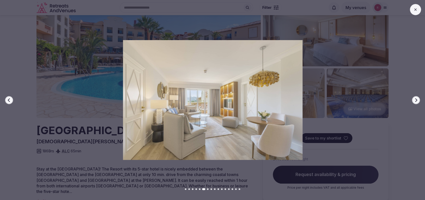
click at [418, 99] on button "Next slide" at bounding box center [416, 100] width 8 height 8
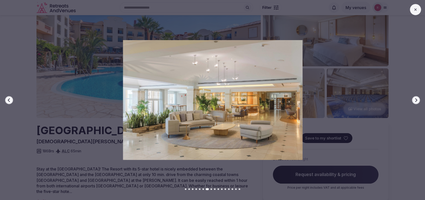
click at [418, 99] on button "Next slide" at bounding box center [416, 100] width 8 height 8
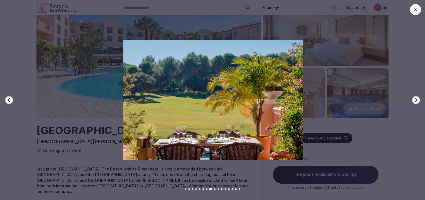
click at [418, 99] on button "Next slide" at bounding box center [416, 100] width 8 height 8
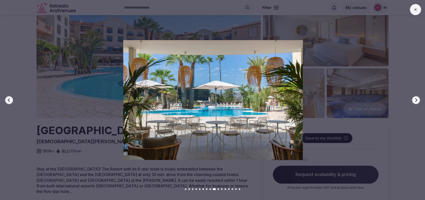
click at [418, 99] on button "Next slide" at bounding box center [416, 100] width 8 height 8
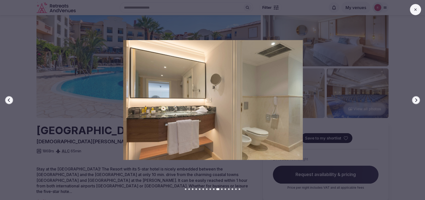
click at [418, 99] on button "Next slide" at bounding box center [416, 100] width 8 height 8
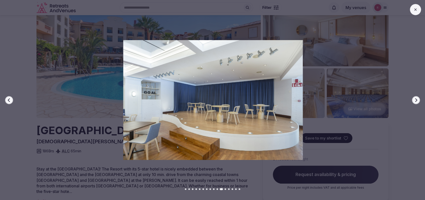
click at [418, 99] on button "Next slide" at bounding box center [416, 100] width 8 height 8
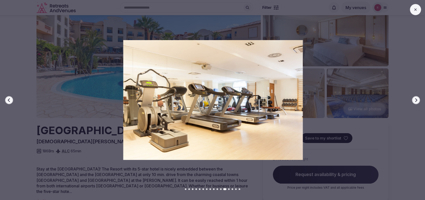
click at [413, 9] on button at bounding box center [415, 9] width 11 height 11
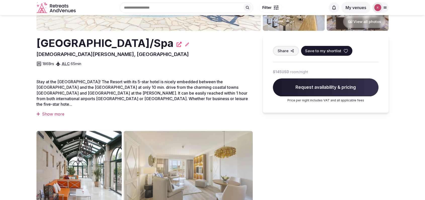
scroll to position [95, 0]
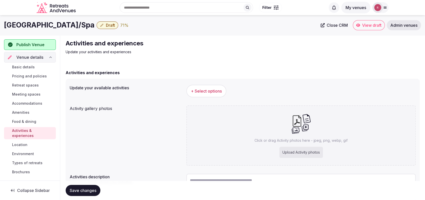
click at [121, 132] on div "Activity gallery photos Click or drag Activity photos here - jpeg, png, webp, g…" at bounding box center [243, 135] width 346 height 64
click at [80, 189] on span "Save changes" at bounding box center [83, 189] width 27 height 5
click at [283, 150] on div "Upload Activity photos" at bounding box center [302, 151] width 44 height 11
click at [210, 88] on button "+ Select options" at bounding box center [206, 91] width 40 height 13
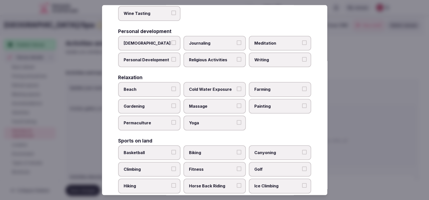
scroll to position [154, 0]
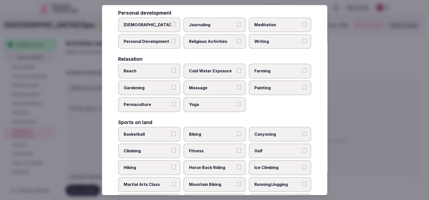
click at [217, 82] on label "Massage" at bounding box center [215, 87] width 62 height 15
click at [237, 85] on button "Massage" at bounding box center [239, 87] width 5 height 5
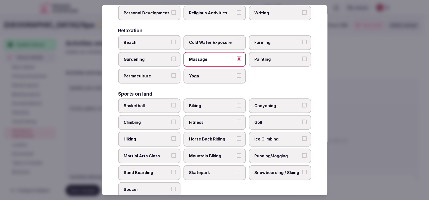
scroll to position [214, 0]
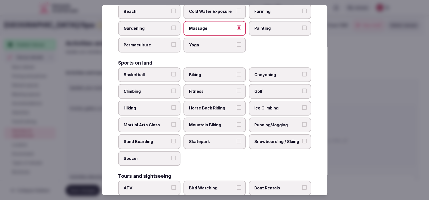
click at [222, 76] on label "Biking" at bounding box center [215, 74] width 62 height 15
click at [237, 76] on button "Biking" at bounding box center [239, 74] width 5 height 5
click at [272, 93] on label "Golf" at bounding box center [280, 91] width 62 height 15
click at [302, 93] on button "Golf" at bounding box center [304, 90] width 5 height 5
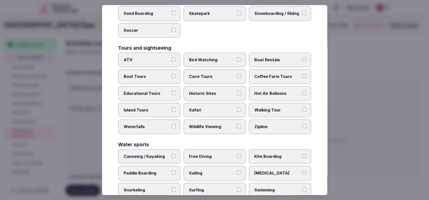
scroll to position [376, 0]
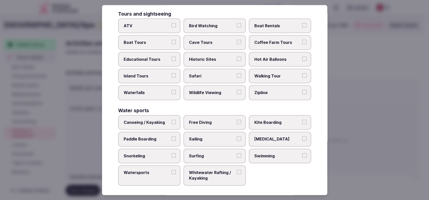
click at [273, 153] on span "Swimming" at bounding box center [278, 156] width 46 height 6
click at [302, 153] on button "Swimming" at bounding box center [304, 155] width 5 height 5
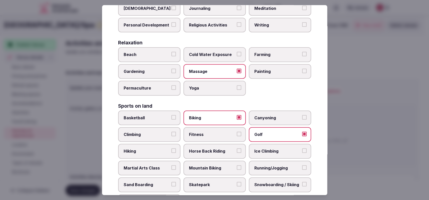
scroll to position [175, 0]
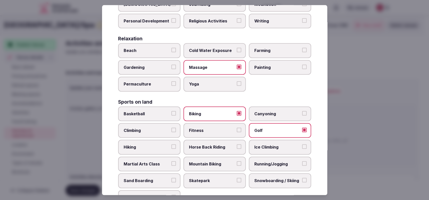
click at [225, 129] on span "Fitness" at bounding box center [212, 130] width 46 height 6
click at [237, 129] on button "Fitness" at bounding box center [239, 129] width 5 height 5
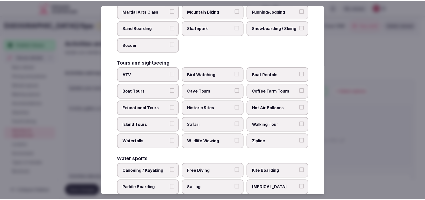
scroll to position [331, 0]
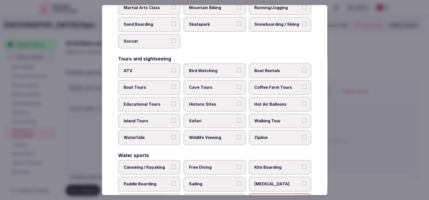
click at [352, 141] on div at bounding box center [214, 100] width 429 height 200
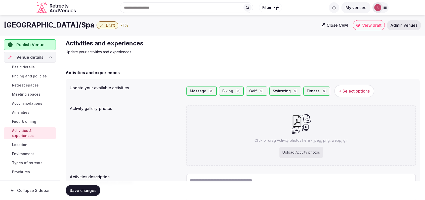
click at [316, 150] on div "Upload Activity photos" at bounding box center [302, 151] width 44 height 11
type input "**********"
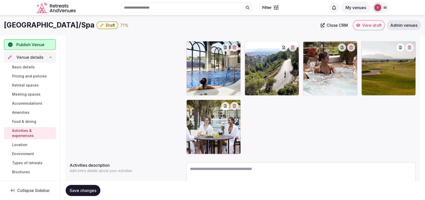
scroll to position [117, 0]
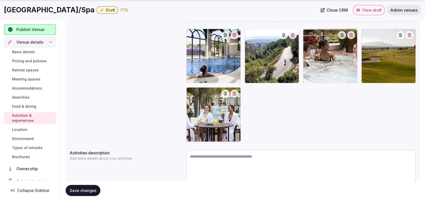
click at [235, 161] on textarea at bounding box center [300, 165] width 229 height 33
paste textarea "**********"
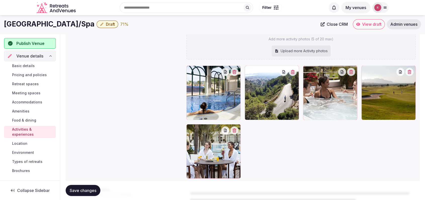
scroll to position [80, 0]
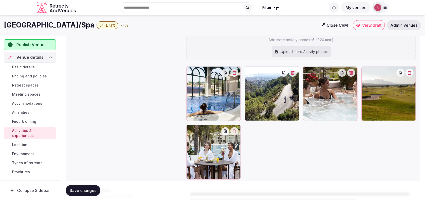
type textarea "**********"
click at [288, 47] on div "Upload more Activity photos" at bounding box center [301, 51] width 59 height 11
type input "**********"
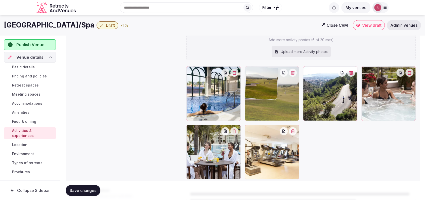
drag, startPoint x: 406, startPoint y: 111, endPoint x: 282, endPoint y: 112, distance: 124.6
click at [282, 112] on body "Search Popular Destinations Toscana, Italy Riviera Maya, Mexico Indonesia, Bali…" at bounding box center [212, 89] width 425 height 339
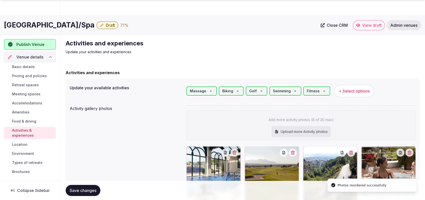
scroll to position [139, 0]
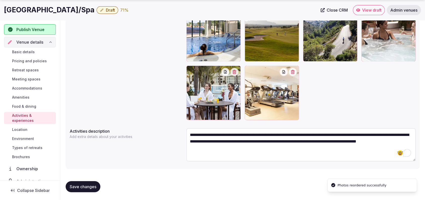
click at [92, 184] on span "Save changes" at bounding box center [83, 186] width 27 height 5
click at [78, 185] on span "Save changes" at bounding box center [83, 186] width 27 height 5
click at [22, 131] on span "Location" at bounding box center [19, 129] width 15 height 5
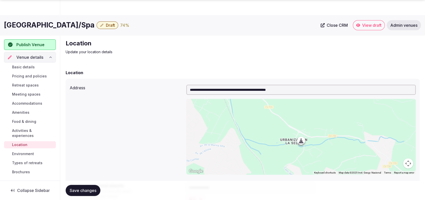
scroll to position [105, 0]
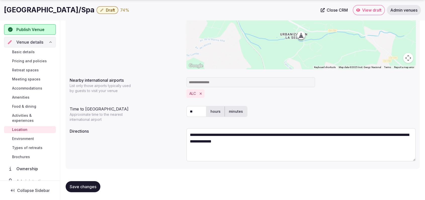
click at [16, 136] on span "Environment" at bounding box center [23, 138] width 22 height 5
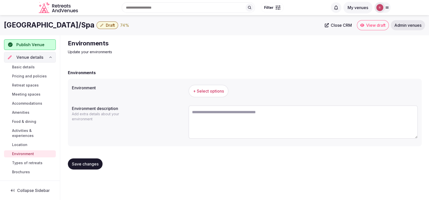
click at [206, 92] on span "+ Select options" at bounding box center [208, 91] width 31 height 6
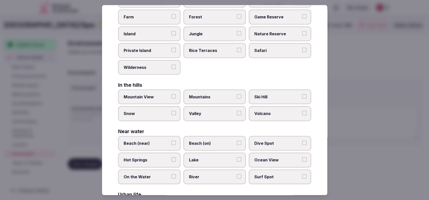
scroll to position [44, 0]
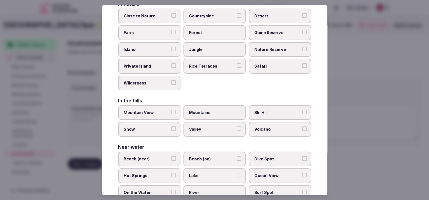
click at [162, 107] on label "Mountain View" at bounding box center [149, 112] width 62 height 15
click at [172, 109] on button "Mountain View" at bounding box center [174, 111] width 5 height 5
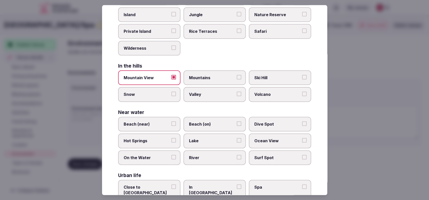
scroll to position [79, 0]
click at [214, 72] on label "Mountains" at bounding box center [215, 77] width 62 height 15
click at [237, 74] on button "Mountains" at bounding box center [239, 76] width 5 height 5
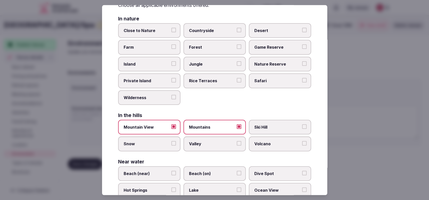
scroll to position [16, 0]
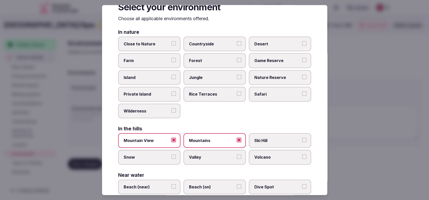
click at [362, 78] on div at bounding box center [214, 100] width 429 height 200
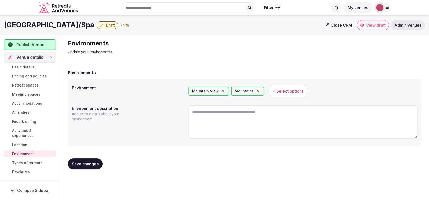
click at [96, 163] on span "Save changes" at bounding box center [85, 163] width 27 height 5
click at [35, 161] on span "Types of retreats" at bounding box center [27, 162] width 30 height 5
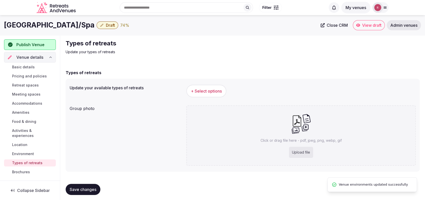
click at [211, 91] on span "+ Select options" at bounding box center [206, 91] width 31 height 6
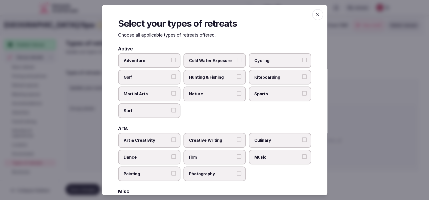
click at [167, 78] on span "Golf" at bounding box center [147, 77] width 46 height 6
click at [172, 78] on button "Golf" at bounding box center [174, 76] width 5 height 5
click at [291, 62] on span "Cycling" at bounding box center [278, 60] width 46 height 6
click at [302, 62] on button "Cycling" at bounding box center [304, 59] width 5 height 5
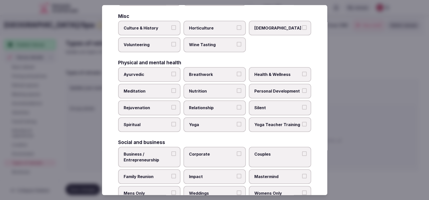
scroll to position [178, 0]
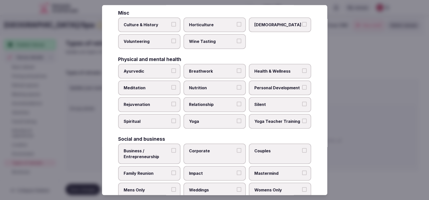
click at [154, 174] on span "Family Reunion" at bounding box center [147, 173] width 46 height 6
click at [172, 174] on button "Family Reunion" at bounding box center [174, 172] width 5 height 5
click at [209, 156] on label "Corporate" at bounding box center [215, 153] width 62 height 20
click at [237, 152] on button "Corporate" at bounding box center [239, 150] width 5 height 5
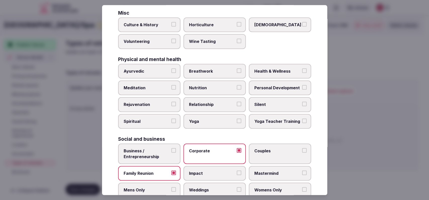
click at [267, 158] on label "Couples" at bounding box center [280, 153] width 62 height 20
click at [302, 152] on button "Couples" at bounding box center [304, 150] width 5 height 5
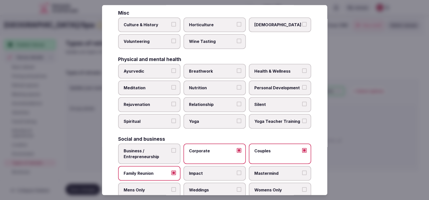
scroll to position [191, 0]
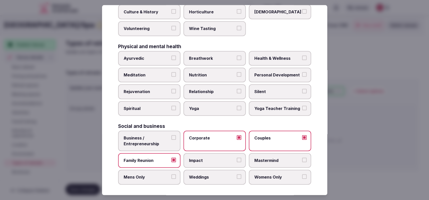
click at [173, 158] on button "Family Reunion" at bounding box center [174, 159] width 5 height 5
click at [193, 175] on span "Weddings" at bounding box center [212, 177] width 46 height 6
click at [237, 175] on button "Weddings" at bounding box center [239, 176] width 5 height 5
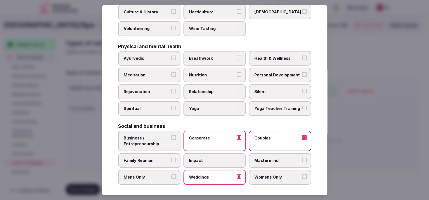
click at [162, 138] on span "Business / Entrepreneurship" at bounding box center [147, 140] width 46 height 11
click at [172, 138] on button "Business / Entrepreneurship" at bounding box center [174, 137] width 5 height 5
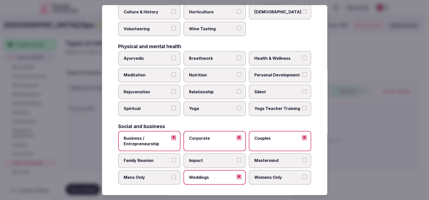
click at [354, 141] on div at bounding box center [214, 100] width 429 height 200
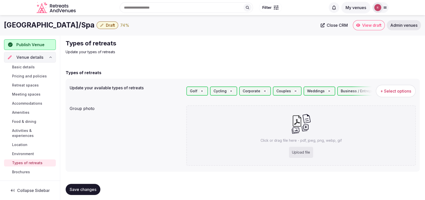
click at [78, 189] on span "Save changes" at bounding box center [83, 188] width 27 height 5
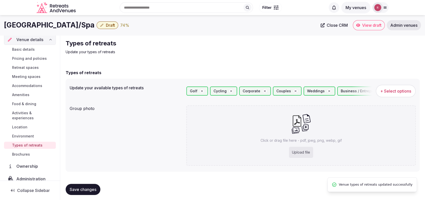
scroll to position [0, 0]
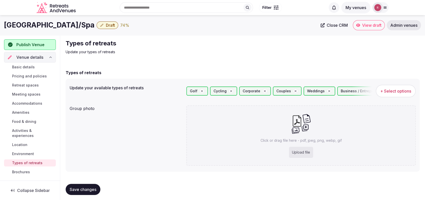
click at [37, 42] on span "Publish Venue" at bounding box center [30, 45] width 28 height 6
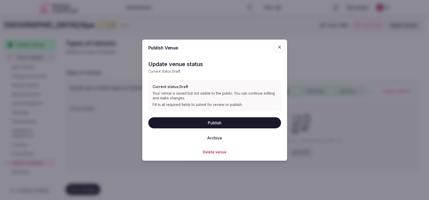
click at [189, 128] on button "Publish" at bounding box center [214, 122] width 133 height 11
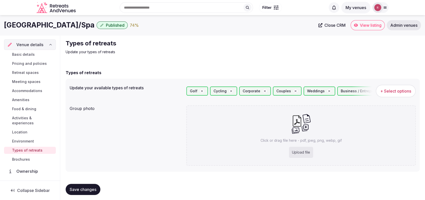
click at [15, 51] on link "Basic details" at bounding box center [30, 54] width 52 height 7
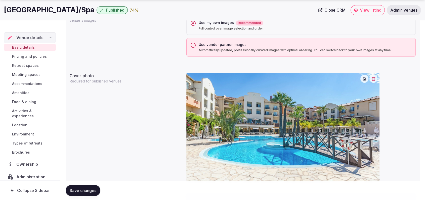
scroll to position [524, 0]
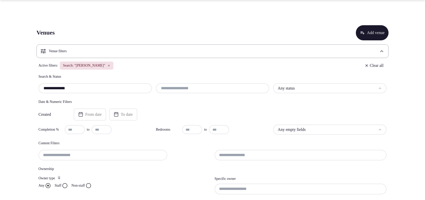
scroll to position [82, 0]
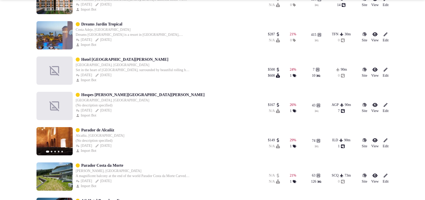
scroll to position [1949, 0]
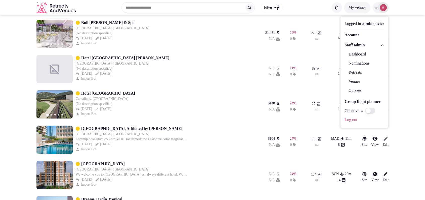
scroll to position [1426, 0]
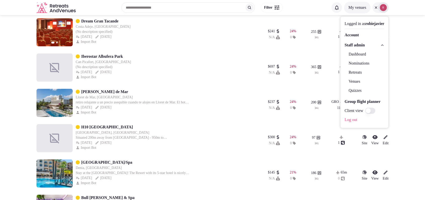
click at [216, 64] on div "Iberostar Albufera Park Can Picafort, Spain (No description specified) Oct 12th…" at bounding box center [143, 67] width 214 height 28
click at [376, 7] on icon at bounding box center [376, 8] width 4 height 4
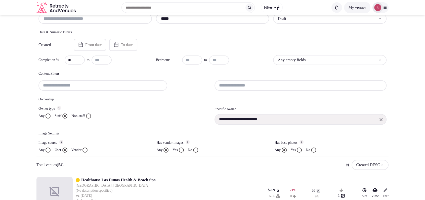
scroll to position [0, 0]
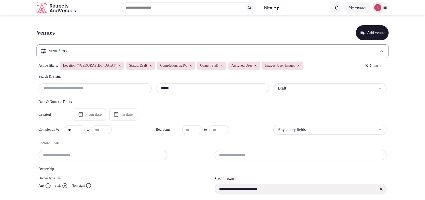
drag, startPoint x: 150, startPoint y: 96, endPoint x: 138, endPoint y: 95, distance: 11.6
click at [138, 95] on div "**********" at bounding box center [212, 148] width 352 height 148
type input "******"
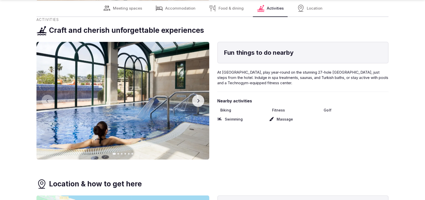
scroll to position [1110, 0]
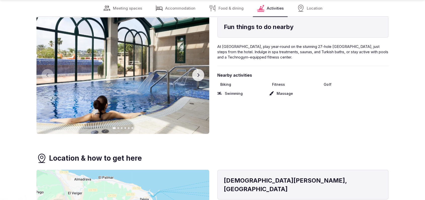
click at [207, 83] on img at bounding box center [122, 74] width 173 height 117
click at [202, 81] on button "Next slide" at bounding box center [198, 75] width 12 height 12
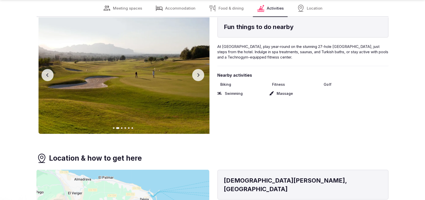
click at [201, 81] on button "Next slide" at bounding box center [198, 75] width 12 height 12
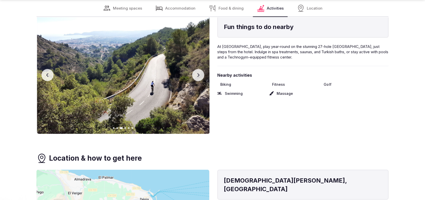
click at [201, 81] on button "Next slide" at bounding box center [198, 75] width 12 height 12
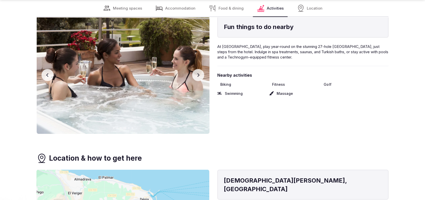
click at [201, 81] on button "Next slide" at bounding box center [198, 75] width 12 height 12
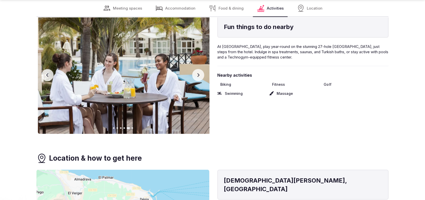
click at [201, 81] on button "Next slide" at bounding box center [198, 75] width 12 height 12
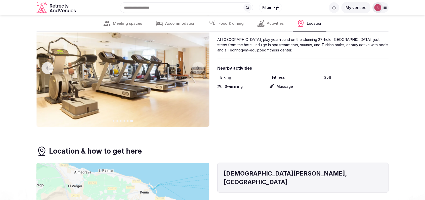
scroll to position [1074, 0]
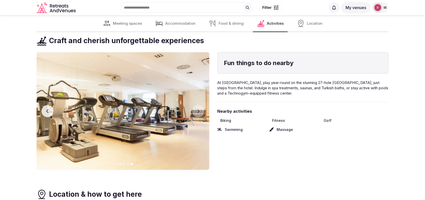
click at [46, 113] on icon "button" at bounding box center [48, 111] width 4 height 4
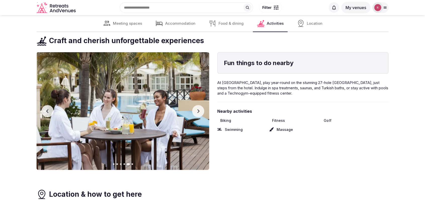
click at [46, 117] on button "Previous slide" at bounding box center [48, 111] width 12 height 12
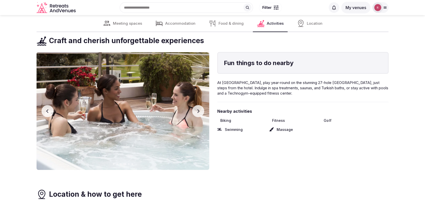
click at [46, 117] on button "Previous slide" at bounding box center [48, 111] width 12 height 12
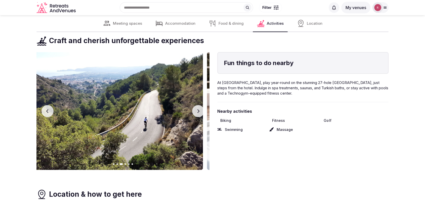
click at [46, 117] on button "Previous slide" at bounding box center [48, 111] width 12 height 12
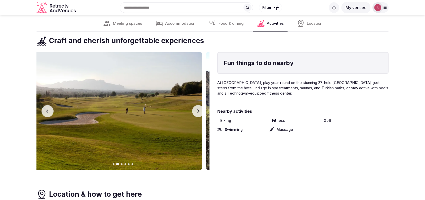
click at [46, 117] on button "Previous slide" at bounding box center [48, 111] width 12 height 12
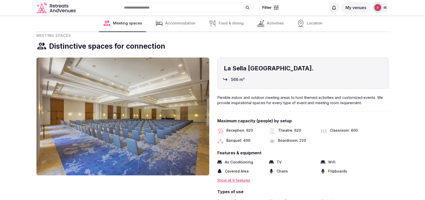
scroll to position [725, 0]
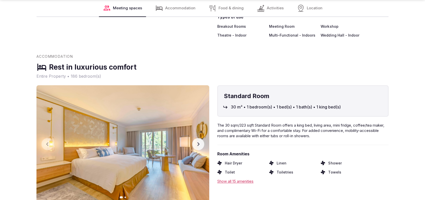
click at [196, 149] on button "Next slide" at bounding box center [198, 144] width 12 height 12
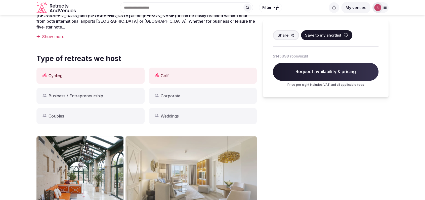
scroll to position [0, 0]
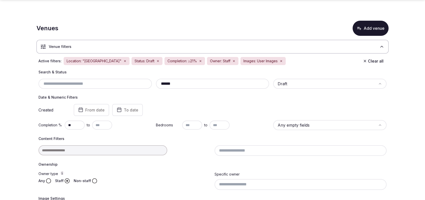
scroll to position [52, 0]
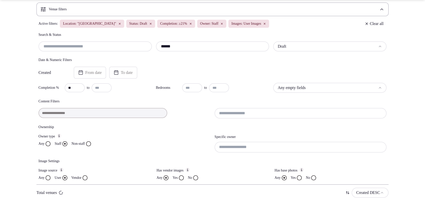
scroll to position [52, 0]
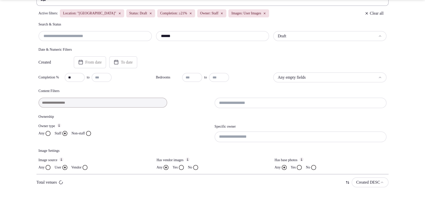
click at [254, 138] on input at bounding box center [301, 136] width 172 height 11
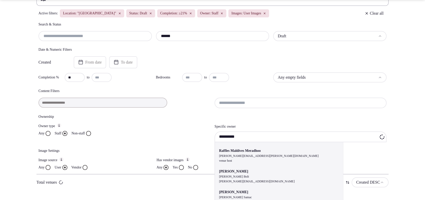
scroll to position [168, 0]
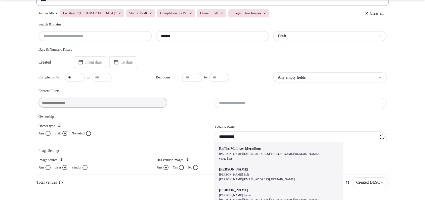
type input "**********"
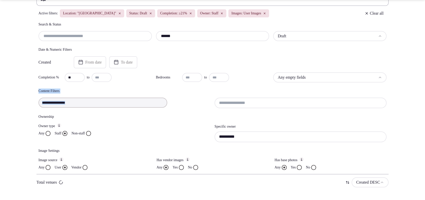
drag, startPoint x: 422, startPoint y: 97, endPoint x: 423, endPoint y: 102, distance: 5.1
click at [423, 101] on section "**********" at bounding box center [212, 81] width 425 height 237
click at [268, 137] on div "**********" at bounding box center [301, 136] width 172 height 11
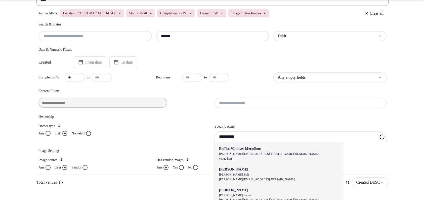
scroll to position [0, 0]
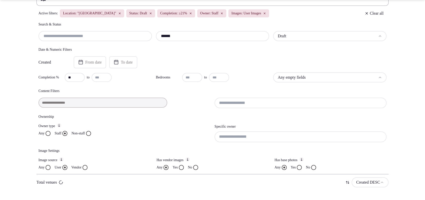
paste input "**********"
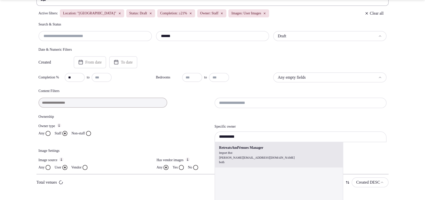
type input "**********"
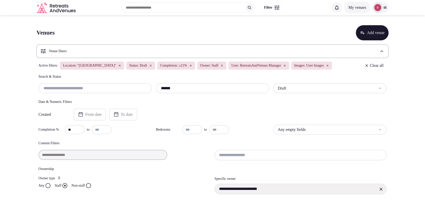
drag, startPoint x: 182, startPoint y: 89, endPoint x: 145, endPoint y: 87, distance: 37.1
click at [145, 87] on div "****** Draft" at bounding box center [212, 88] width 348 height 10
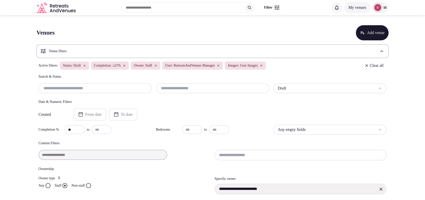
paste input "******"
type input "******"
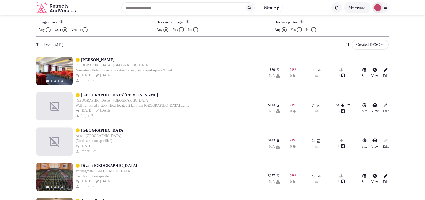
scroll to position [186, 0]
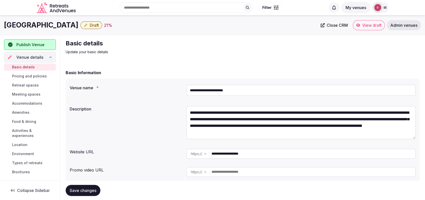
click at [234, 154] on input "**********" at bounding box center [314, 153] width 204 height 10
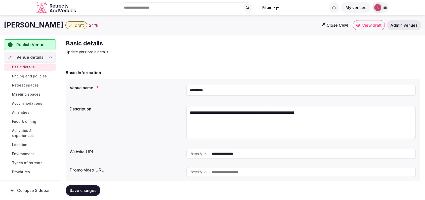
click at [233, 151] on input "**********" at bounding box center [314, 153] width 204 height 10
